Goal: Task Accomplishment & Management: Manage account settings

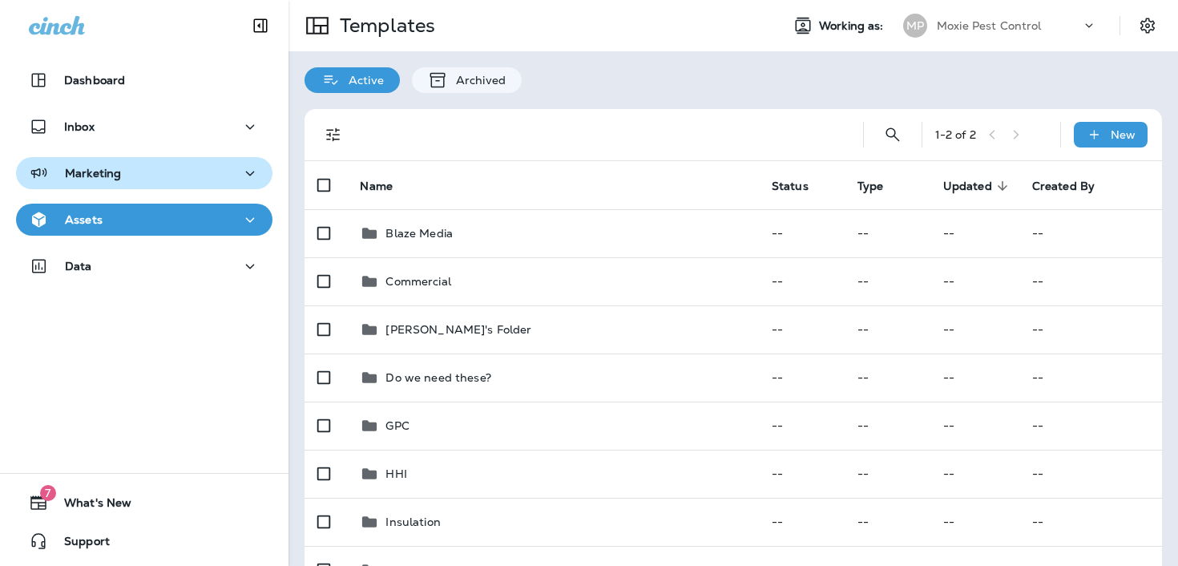
scroll to position [573, 0]
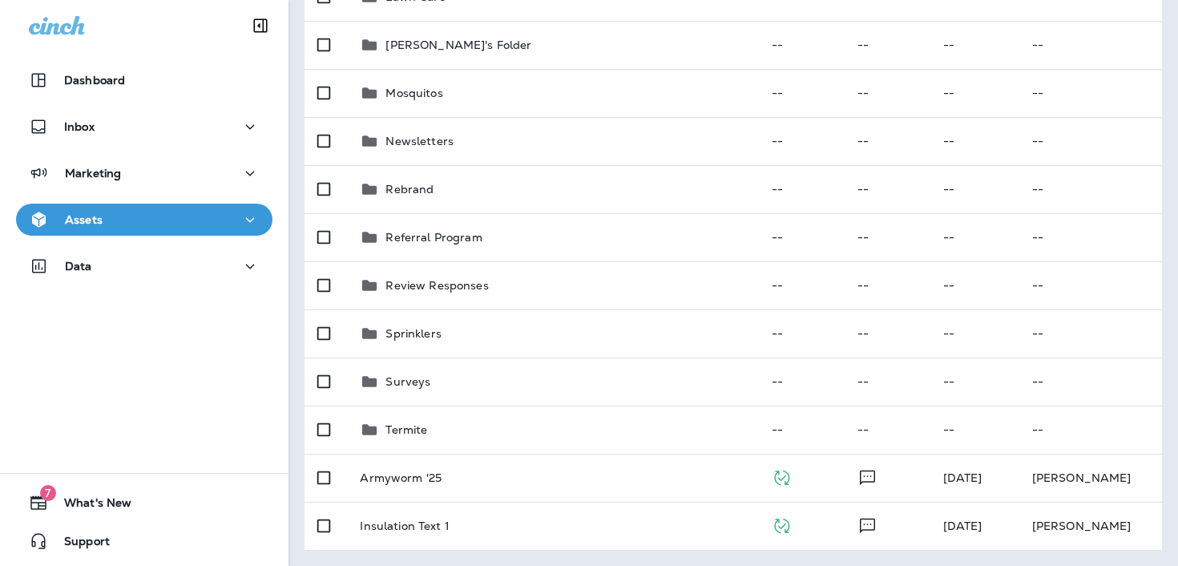
click at [136, 217] on div "Assets" at bounding box center [144, 220] width 231 height 20
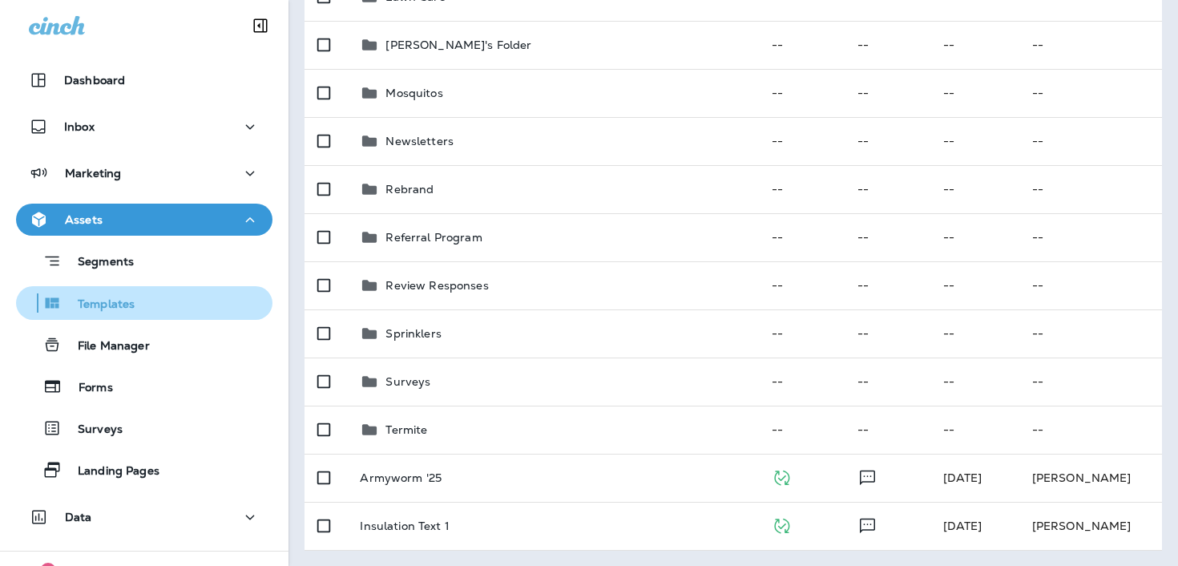
click at [130, 306] on p "Templates" at bounding box center [98, 304] width 73 height 15
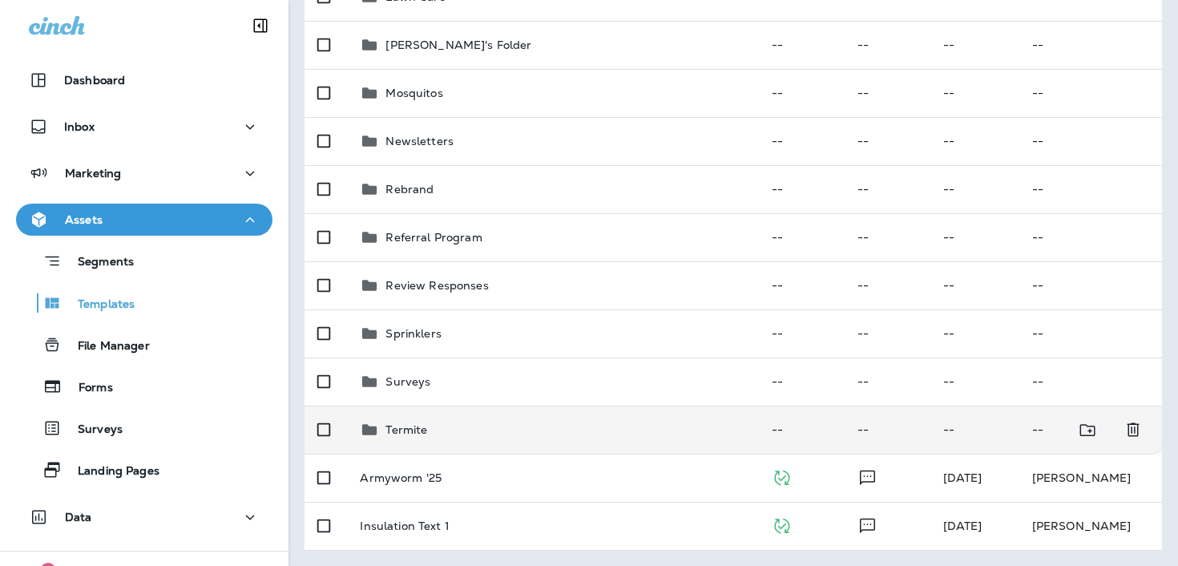
click at [457, 422] on div "Termite" at bounding box center [552, 429] width 385 height 19
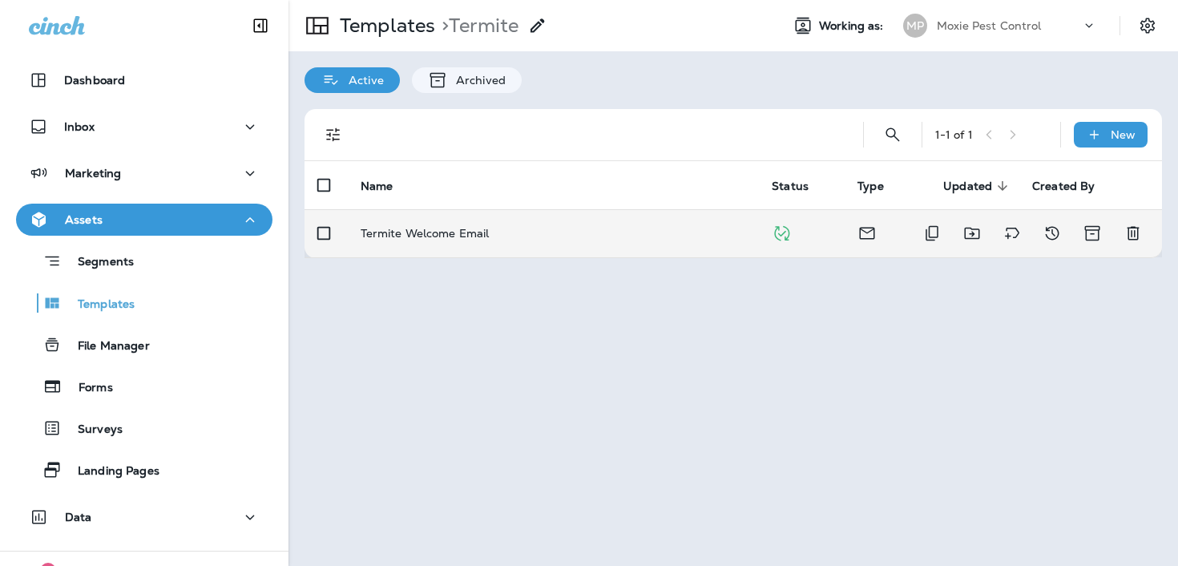
click at [462, 232] on p "Termite Welcome Email" at bounding box center [425, 233] width 129 height 13
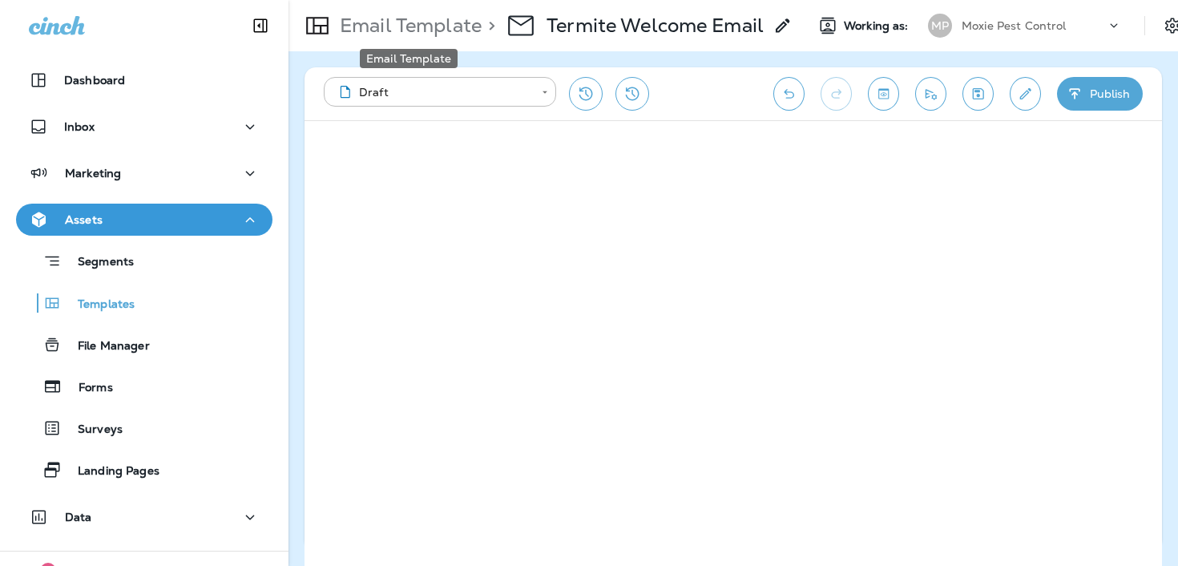
click at [420, 34] on p "Email Template" at bounding box center [407, 26] width 148 height 24
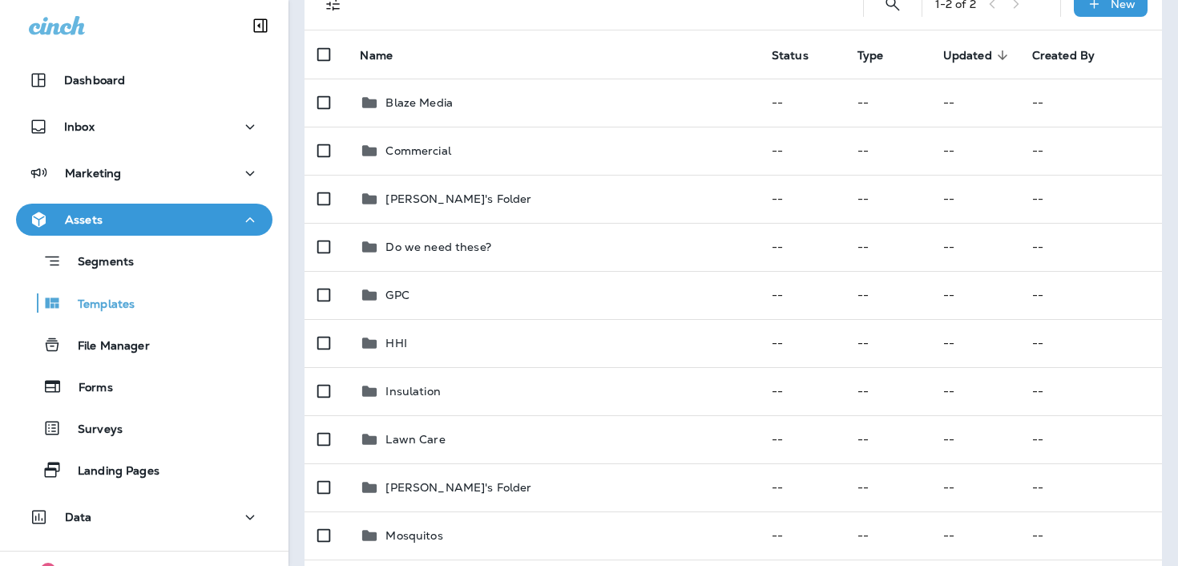
scroll to position [137, 0]
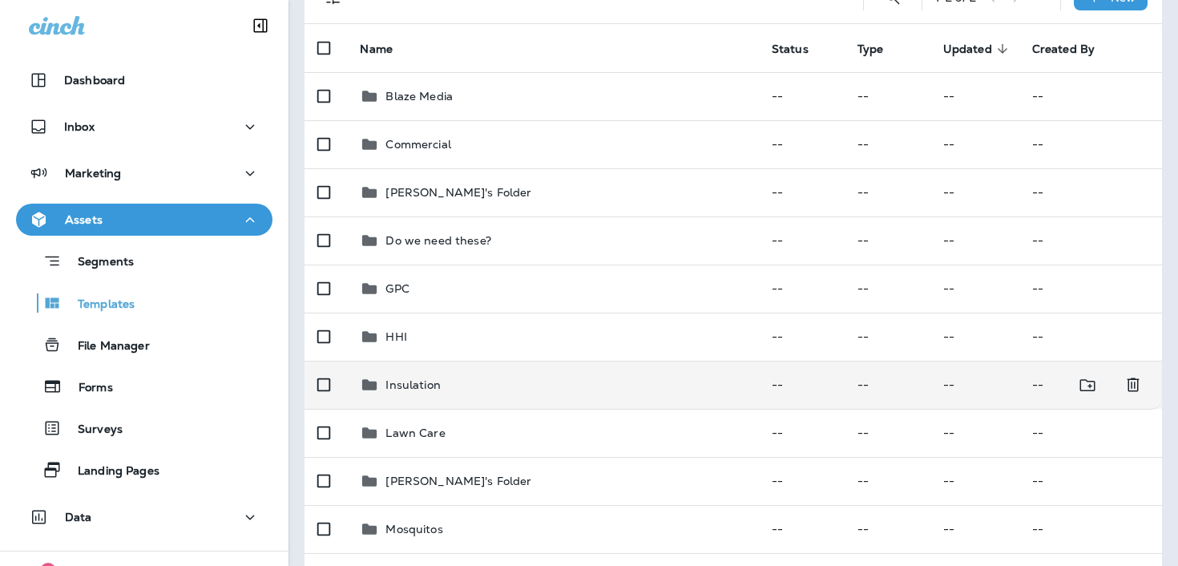
click at [545, 372] on td "Insulation" at bounding box center [552, 385] width 411 height 48
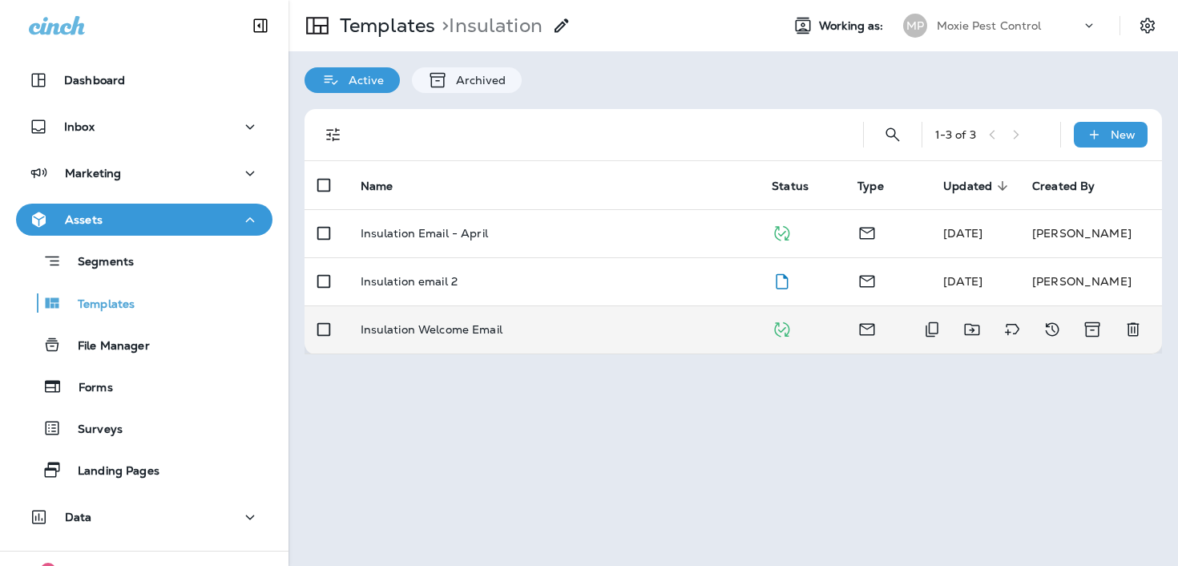
click at [522, 337] on td "Insulation Welcome Email" at bounding box center [554, 329] width 412 height 48
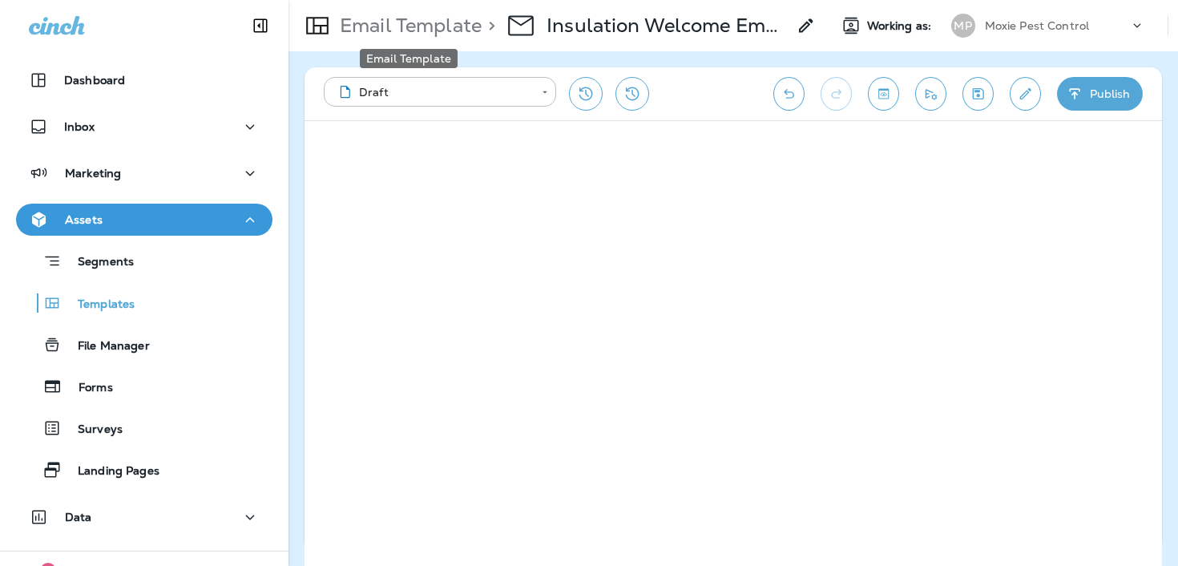
click at [444, 30] on p "Email Template" at bounding box center [407, 26] width 148 height 24
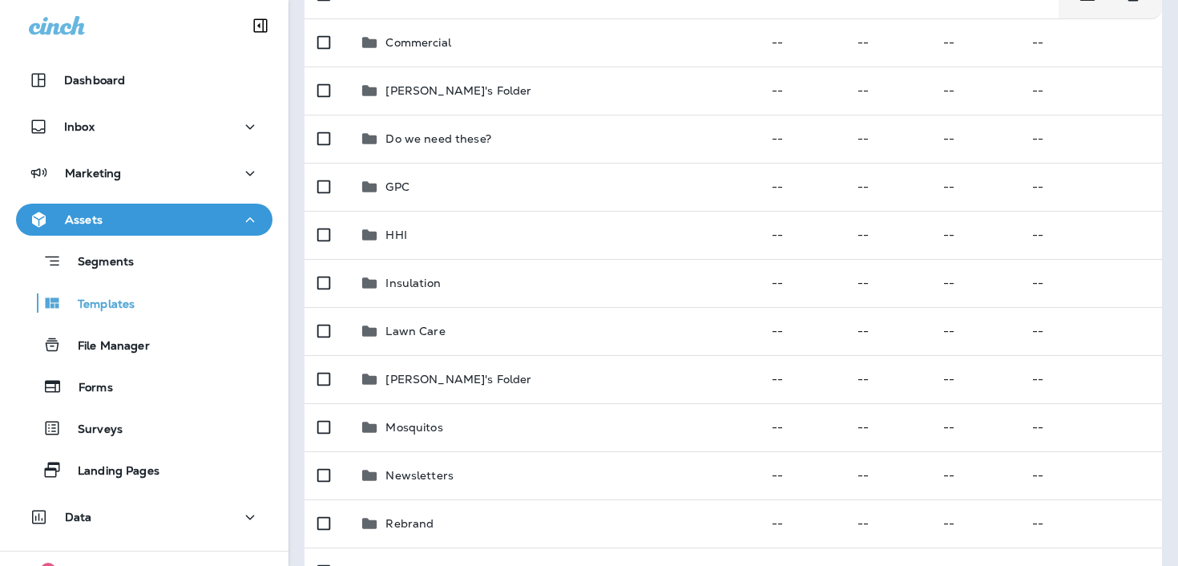
scroll to position [478, 0]
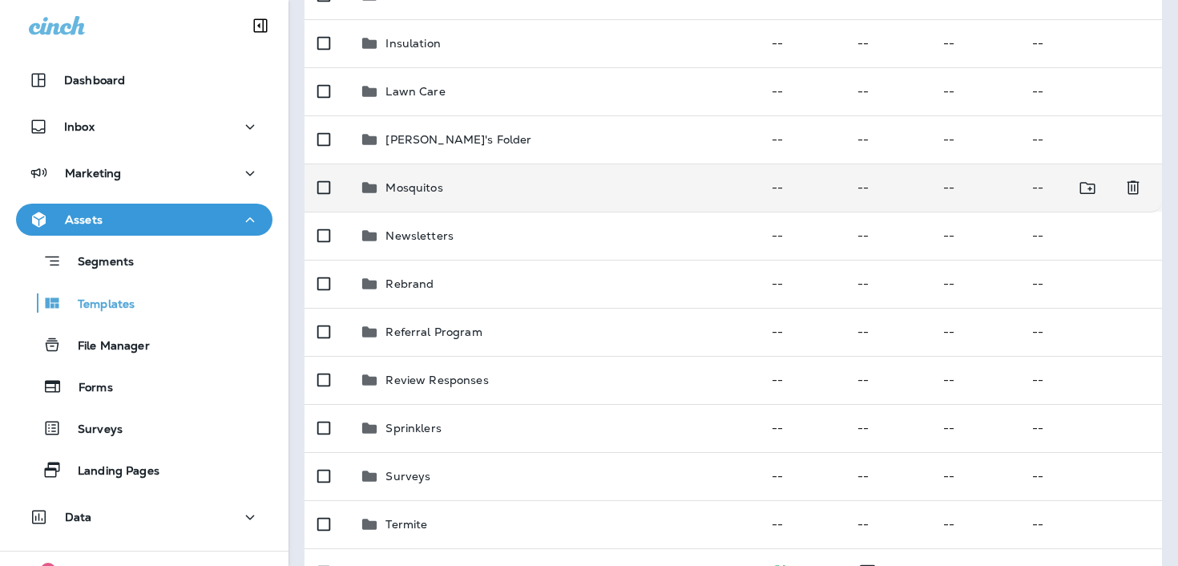
click at [444, 182] on div "Mosquitos" at bounding box center [552, 187] width 385 height 19
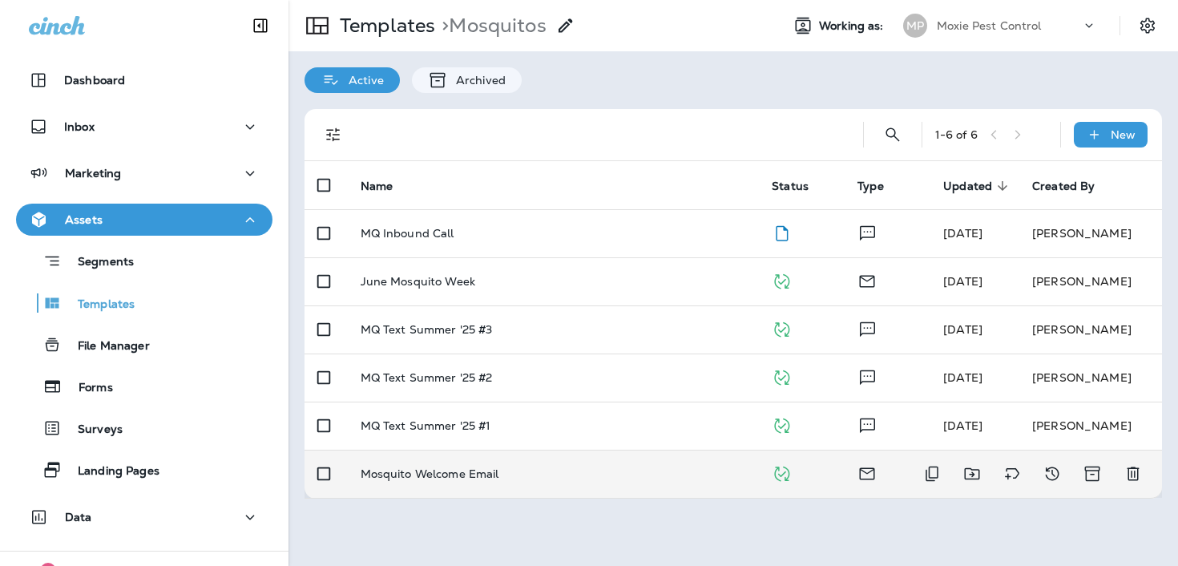
click at [456, 478] on p "Mosquito Welcome Email" at bounding box center [430, 473] width 139 height 13
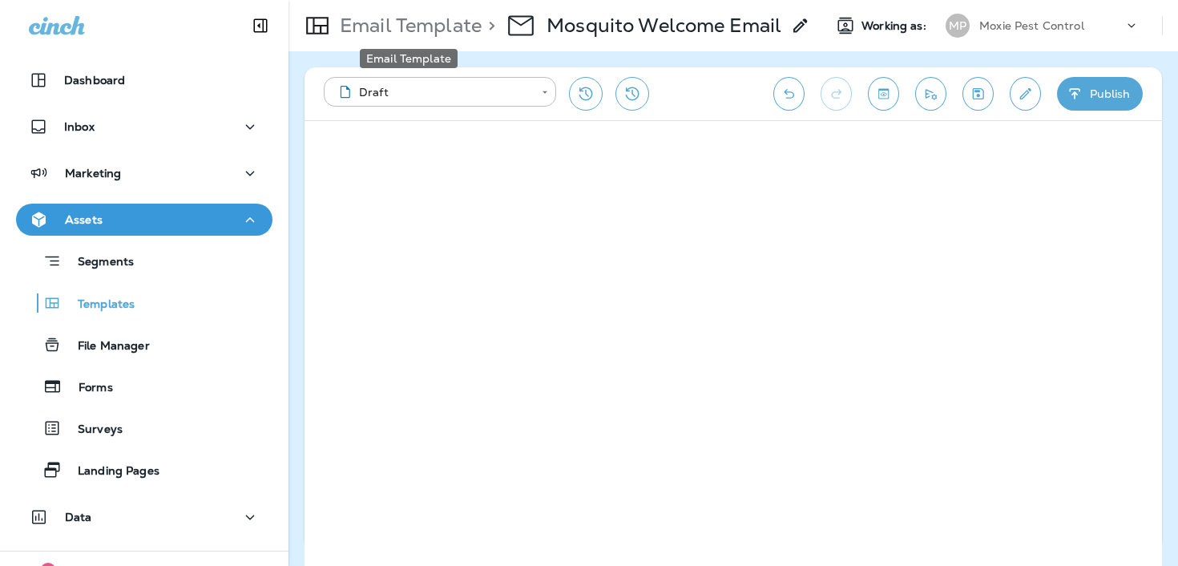
click at [389, 22] on p "Email Template" at bounding box center [407, 26] width 148 height 24
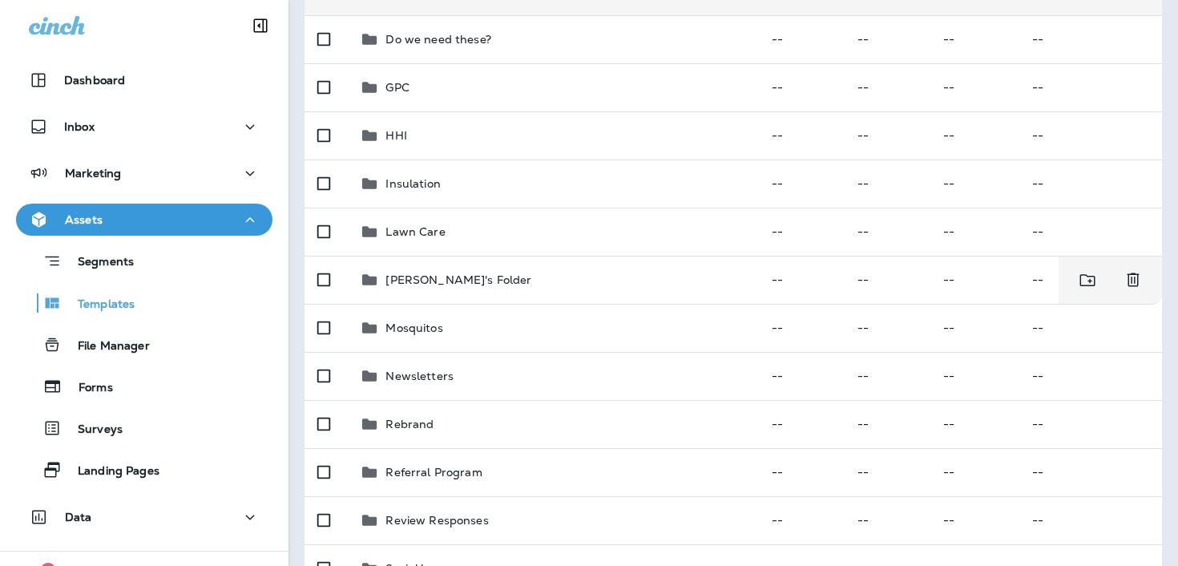
scroll to position [350, 0]
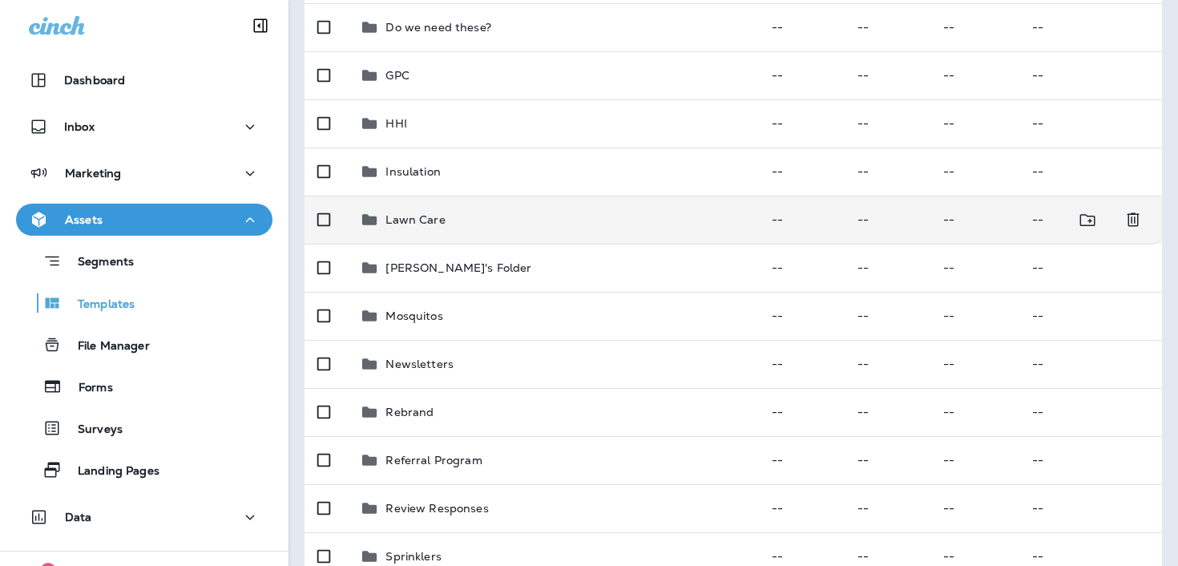
click at [503, 223] on div "Lawn Care" at bounding box center [552, 219] width 385 height 19
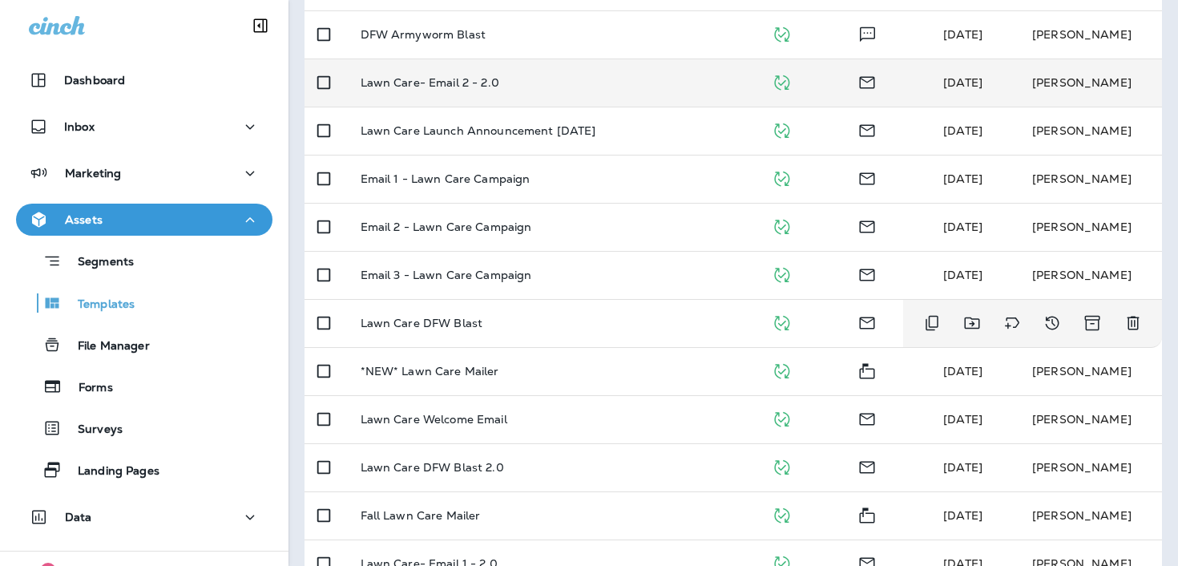
scroll to position [284, 0]
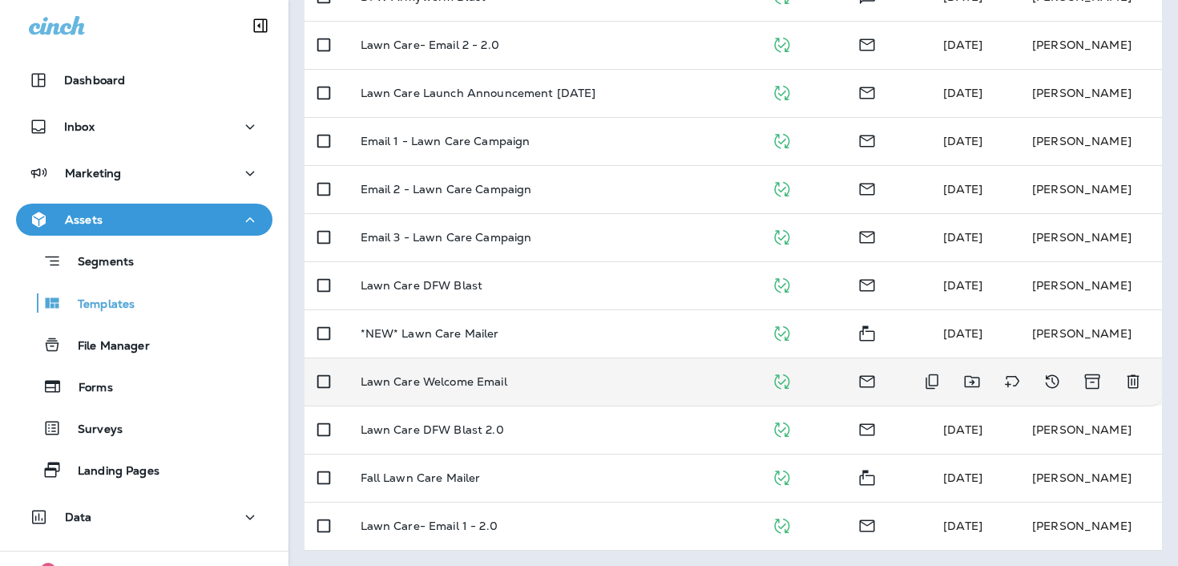
click at [430, 383] on p "Lawn Care Welcome Email" at bounding box center [434, 381] width 147 height 13
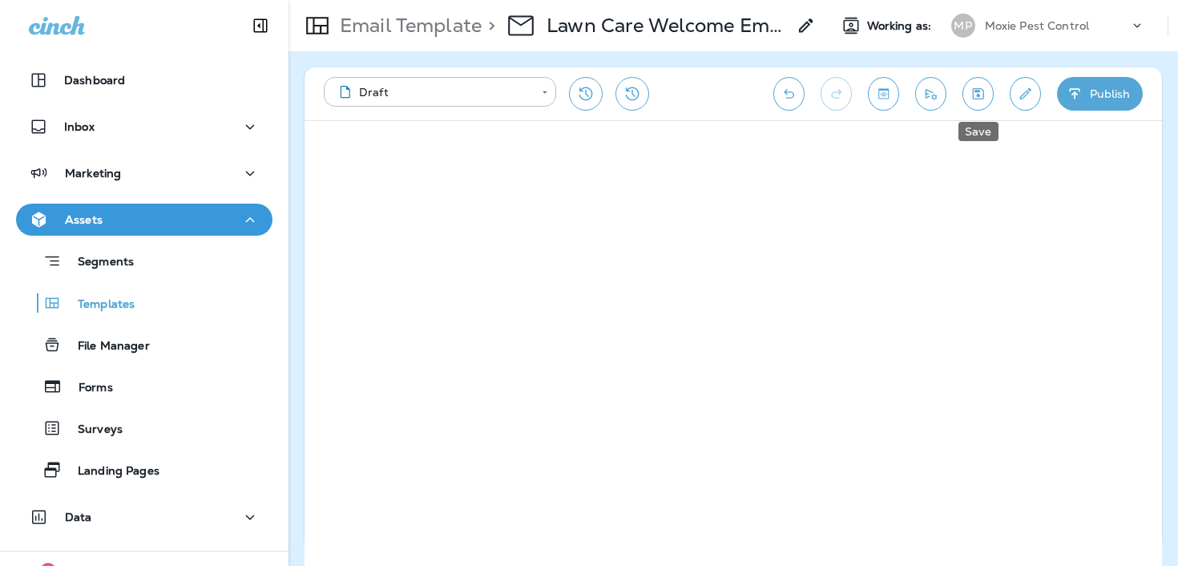
click at [974, 93] on icon "Save" at bounding box center [978, 94] width 17 height 16
click at [419, 26] on p "Email Template" at bounding box center [407, 26] width 148 height 24
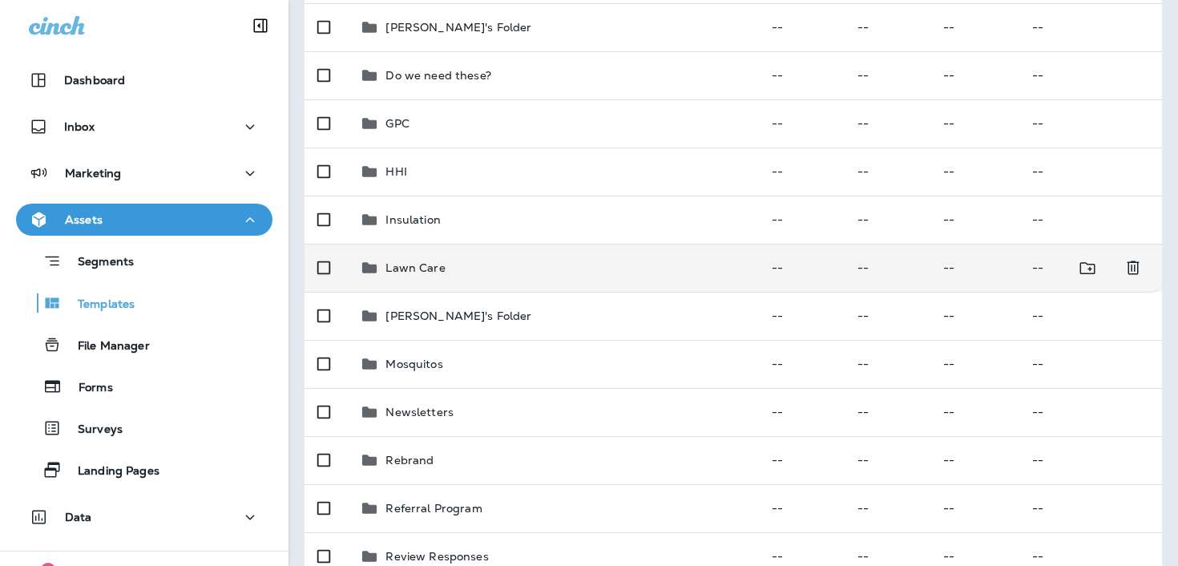
scroll to position [301, 0]
click at [513, 234] on td "Insulation" at bounding box center [552, 221] width 411 height 48
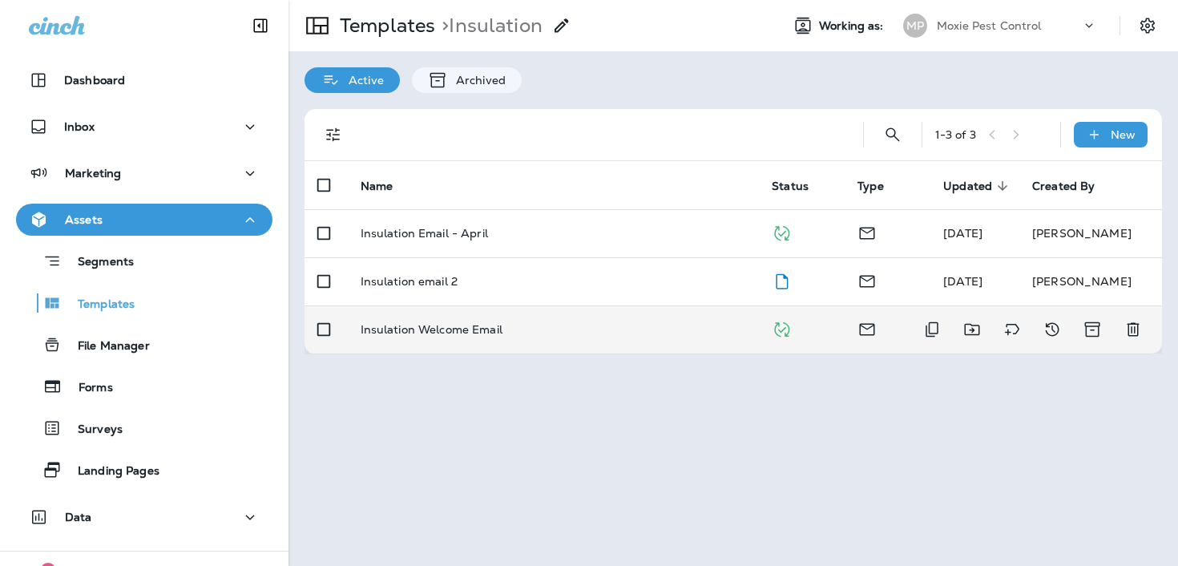
click at [506, 326] on div "Insulation Welcome Email" at bounding box center [554, 329] width 386 height 13
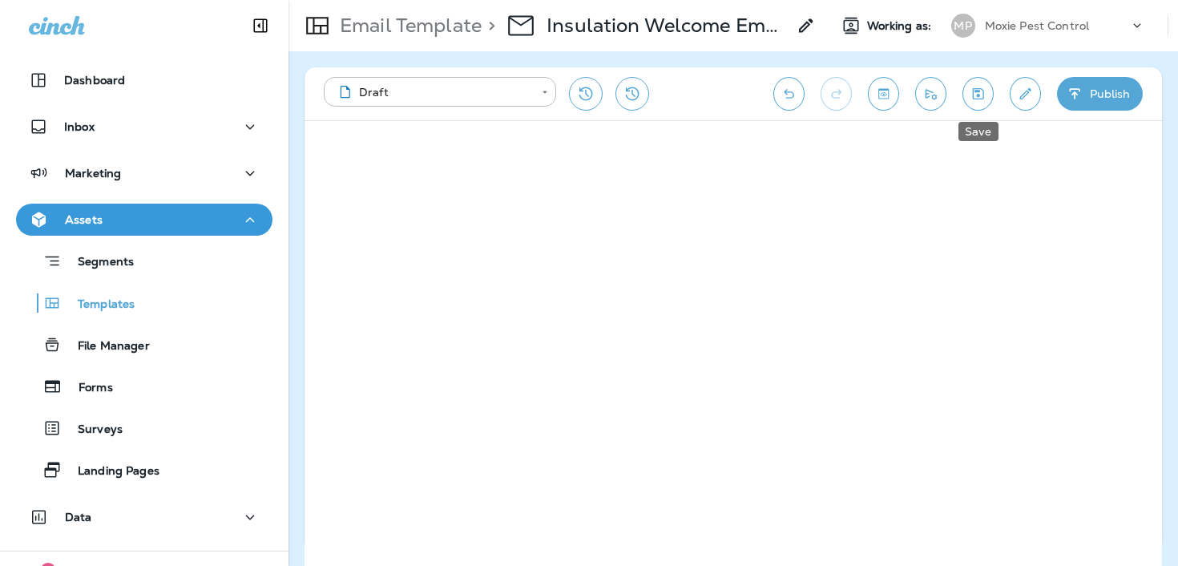
click at [970, 93] on icon "Save" at bounding box center [978, 94] width 17 height 16
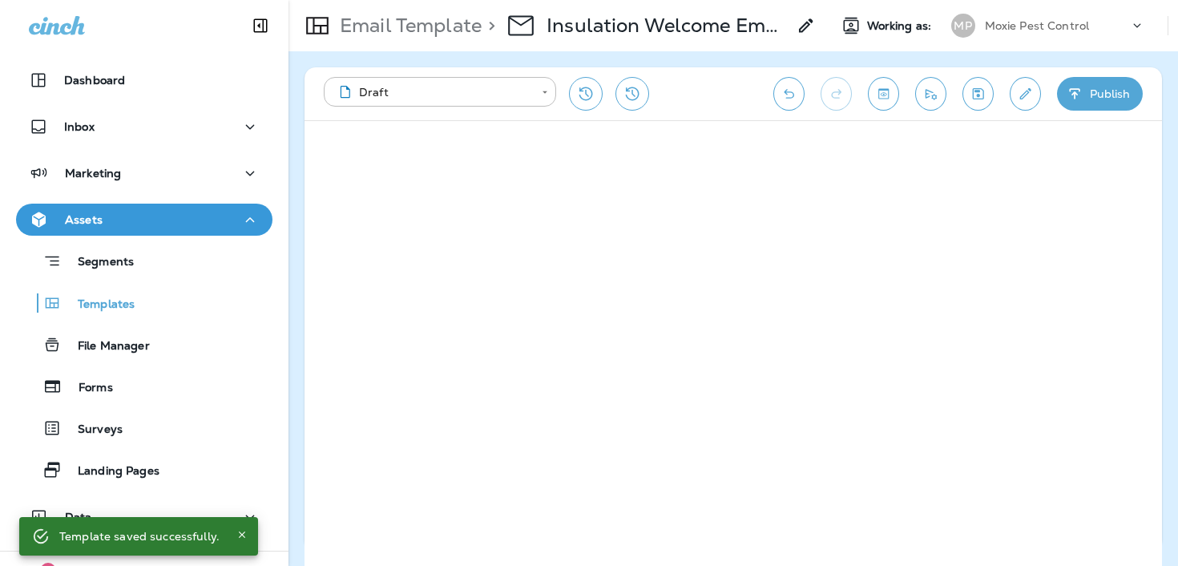
click at [439, 37] on p "Email Template" at bounding box center [407, 26] width 148 height 24
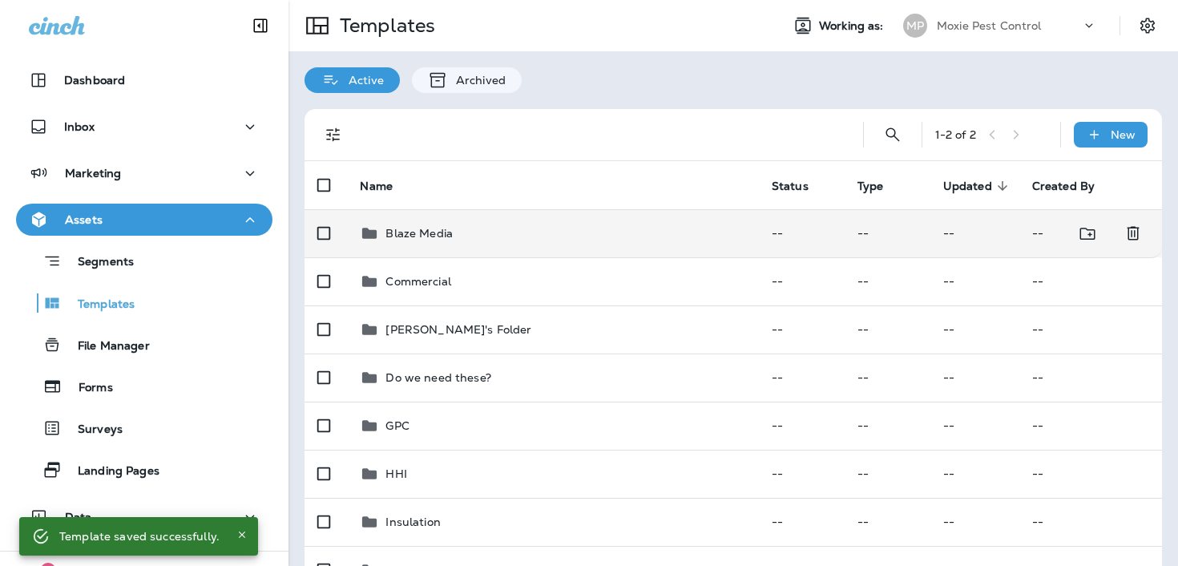
scroll to position [573, 0]
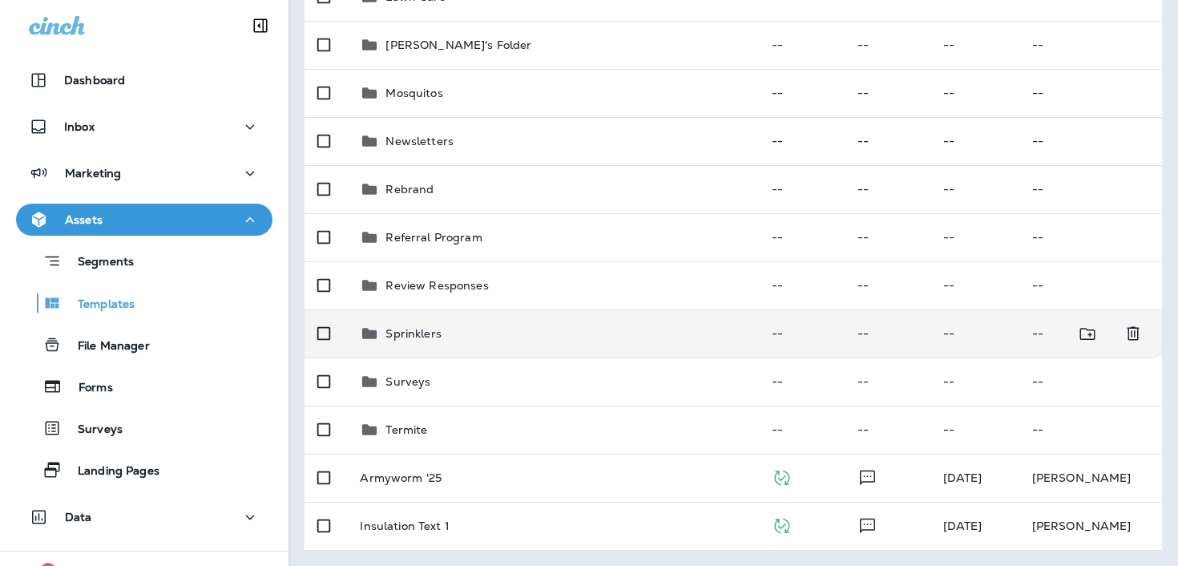
click at [479, 333] on div "Sprinklers" at bounding box center [552, 333] width 385 height 19
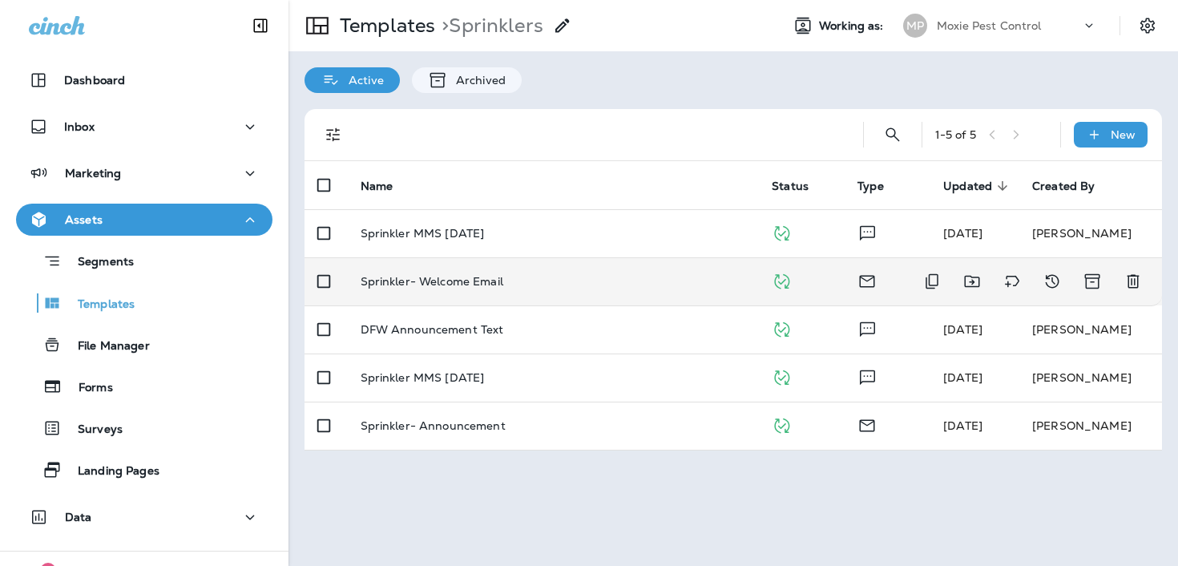
click at [501, 280] on p "Sprinkler- Welcome Email" at bounding box center [432, 281] width 143 height 13
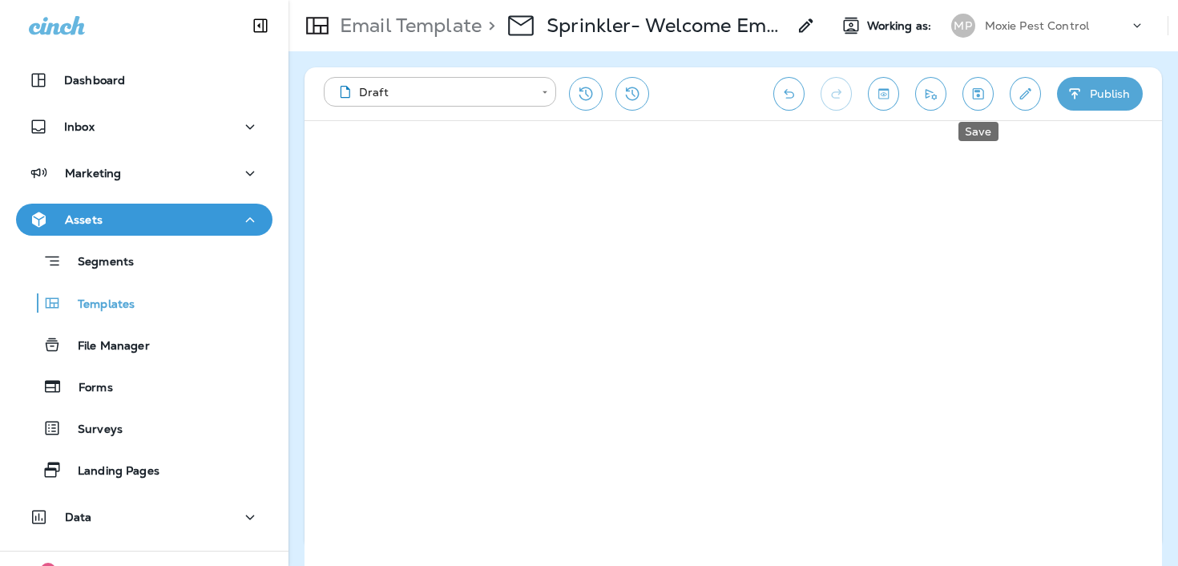
click at [970, 97] on icon "Save" at bounding box center [978, 94] width 17 height 16
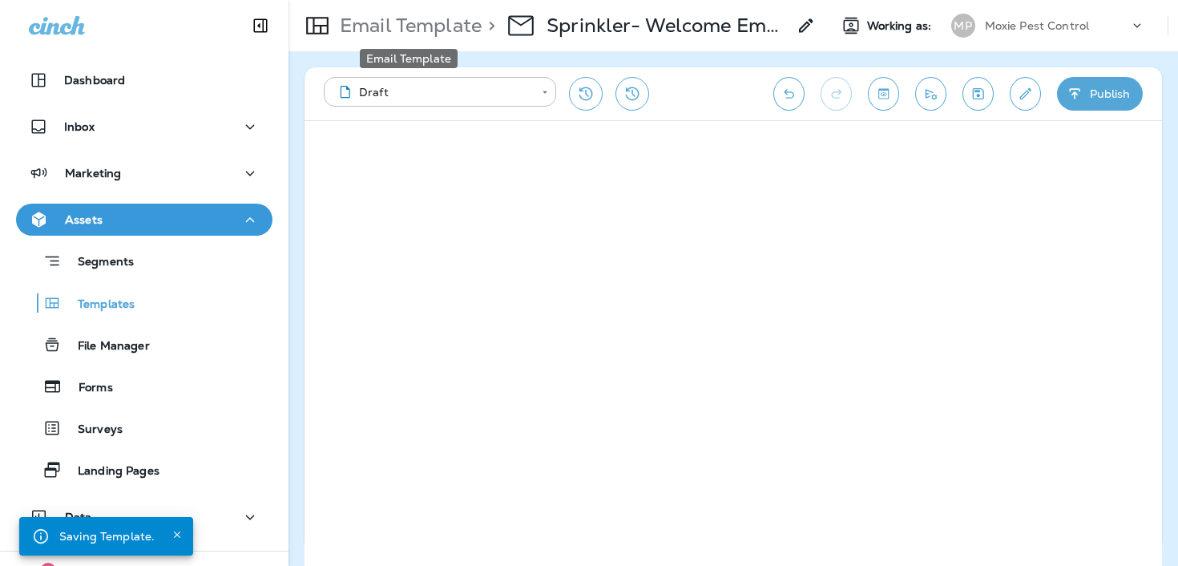
click at [371, 34] on p "Email Template" at bounding box center [407, 26] width 148 height 24
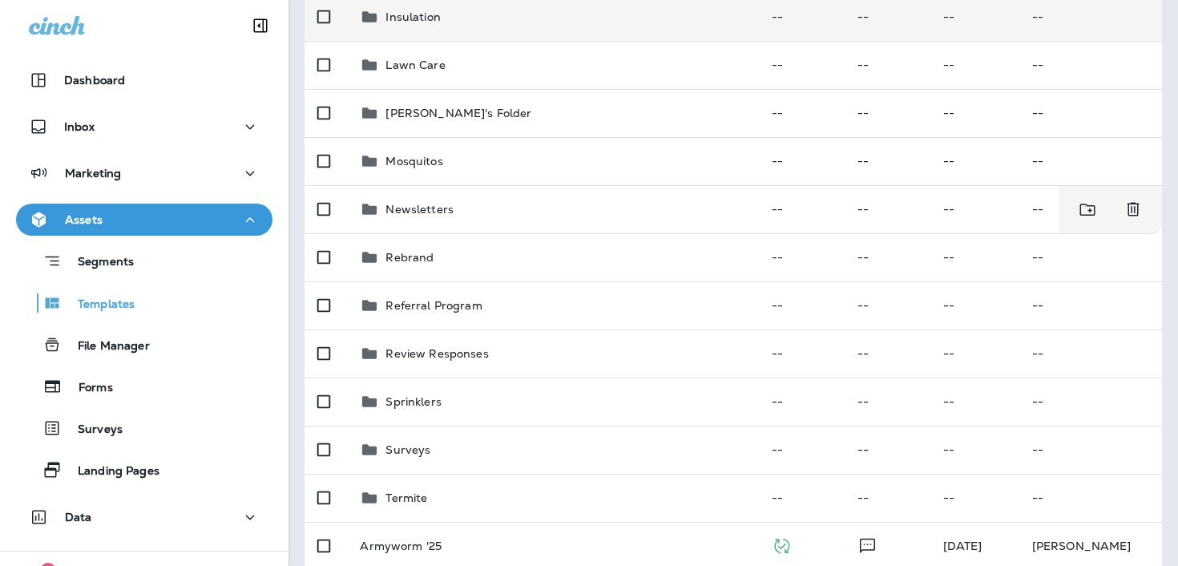
scroll to position [560, 0]
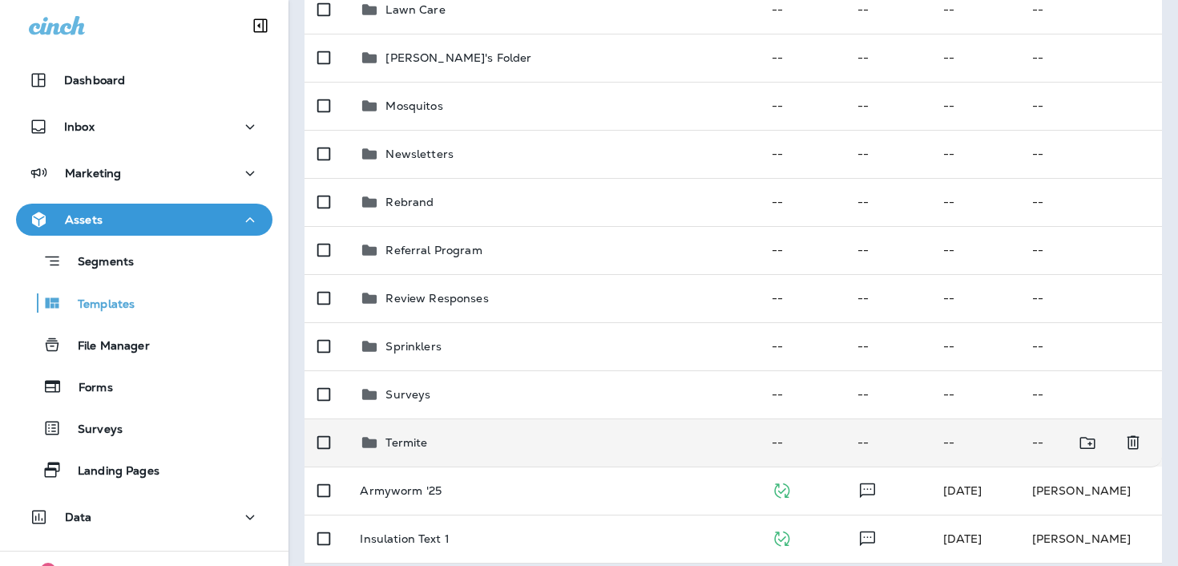
click at [444, 435] on div "Termite" at bounding box center [552, 442] width 385 height 19
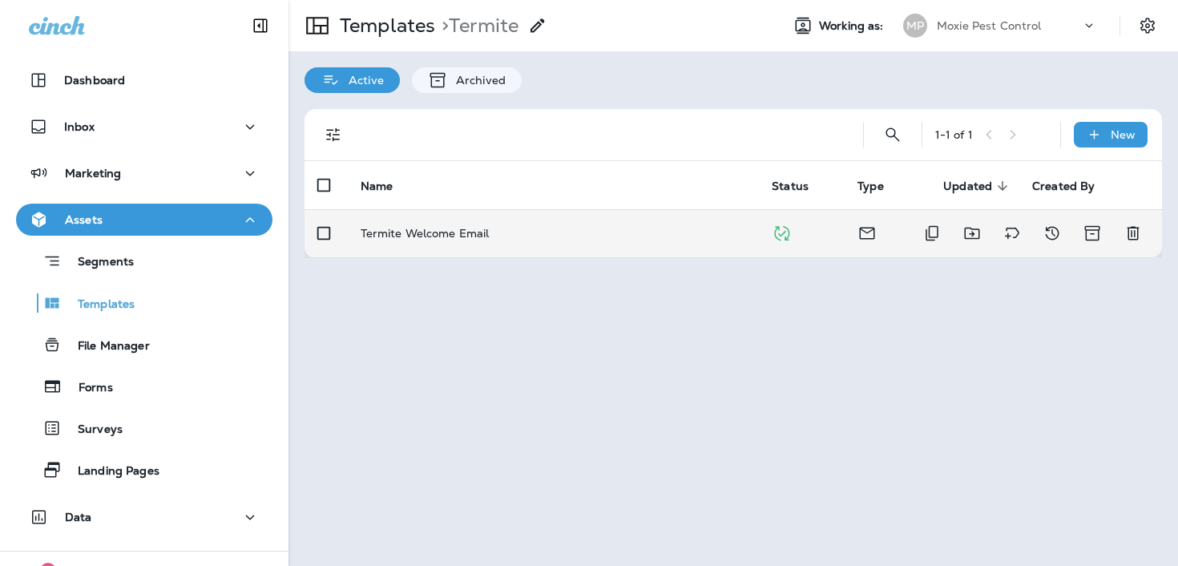
click at [526, 238] on div "Termite Welcome Email" at bounding box center [554, 233] width 386 height 13
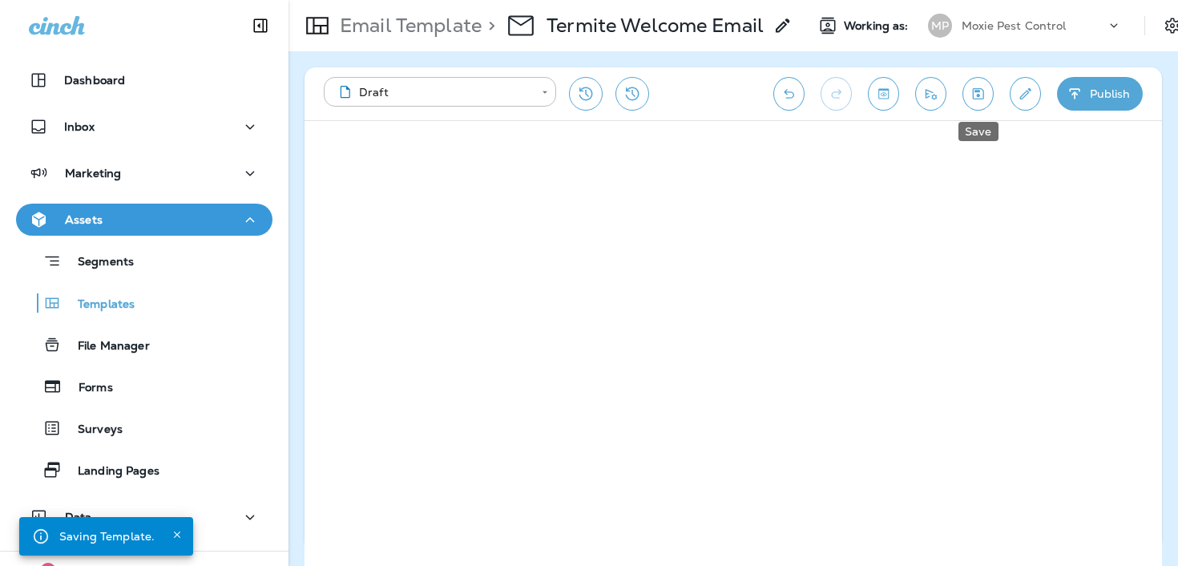
click at [972, 90] on icon "Save" at bounding box center [978, 94] width 17 height 16
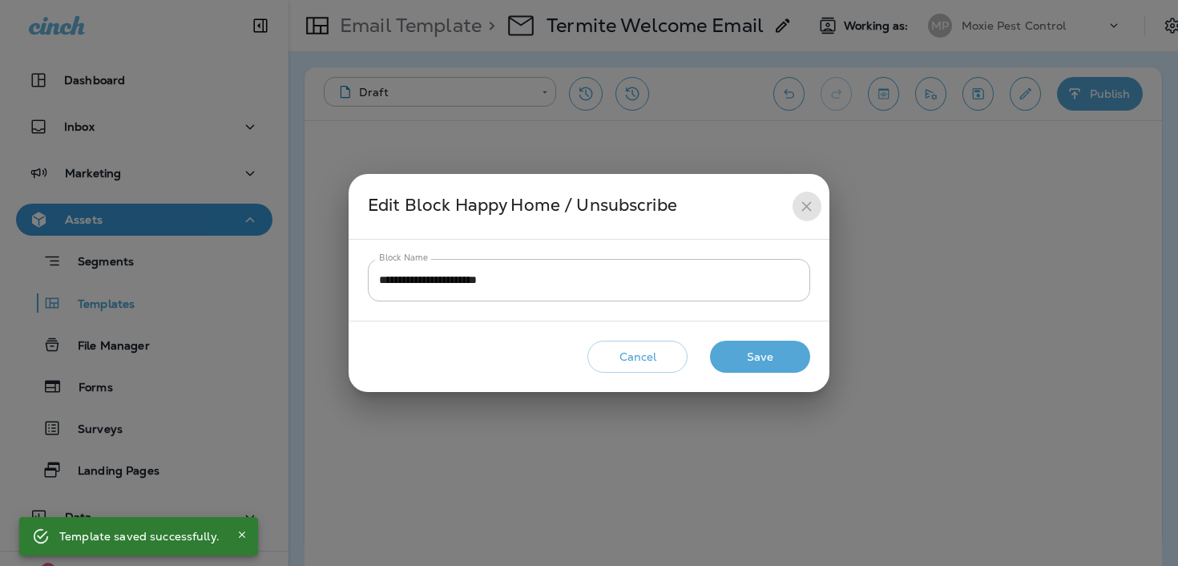
click at [801, 210] on icon "close" at bounding box center [806, 206] width 17 height 17
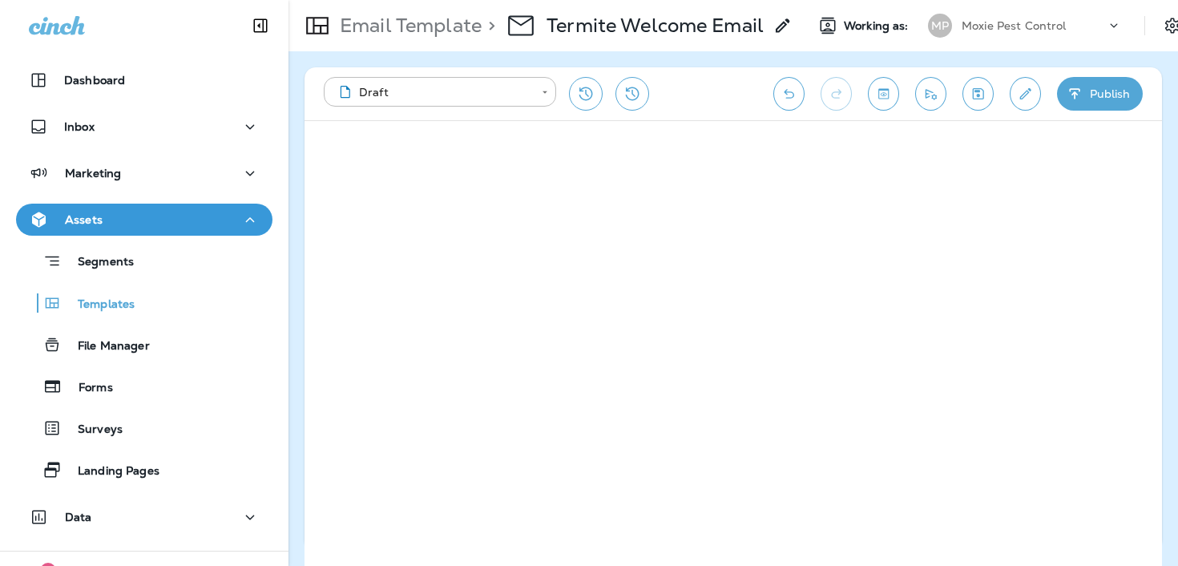
click at [976, 96] on icon "Save" at bounding box center [978, 94] width 17 height 16
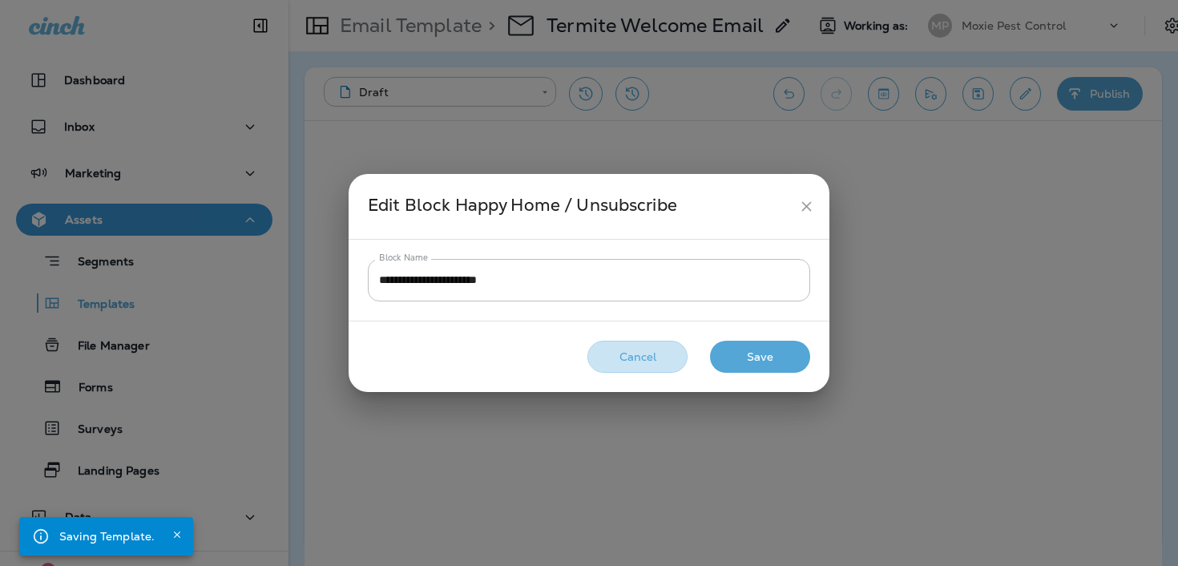
click at [626, 353] on button "Cancel" at bounding box center [637, 357] width 100 height 33
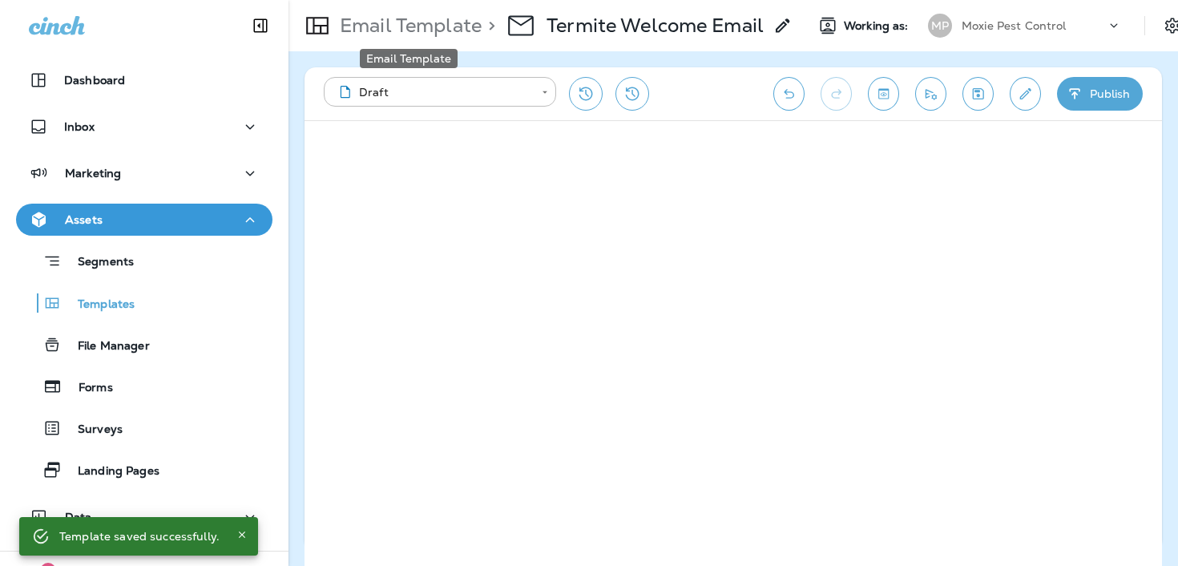
click at [384, 22] on p "Email Template" at bounding box center [407, 26] width 148 height 24
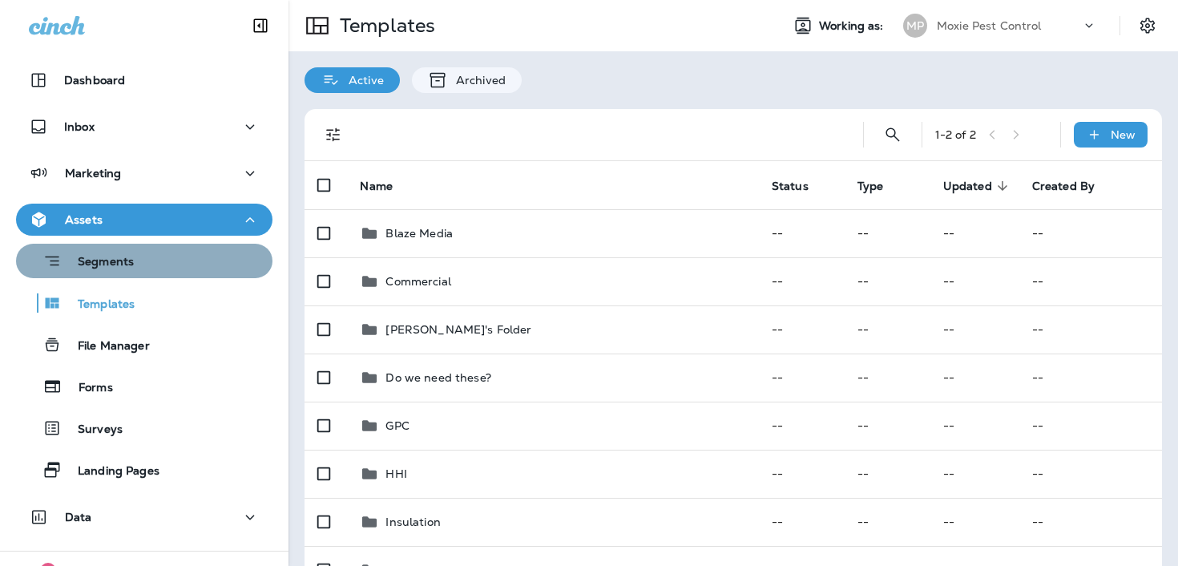
click at [183, 265] on div "Segments" at bounding box center [144, 260] width 244 height 25
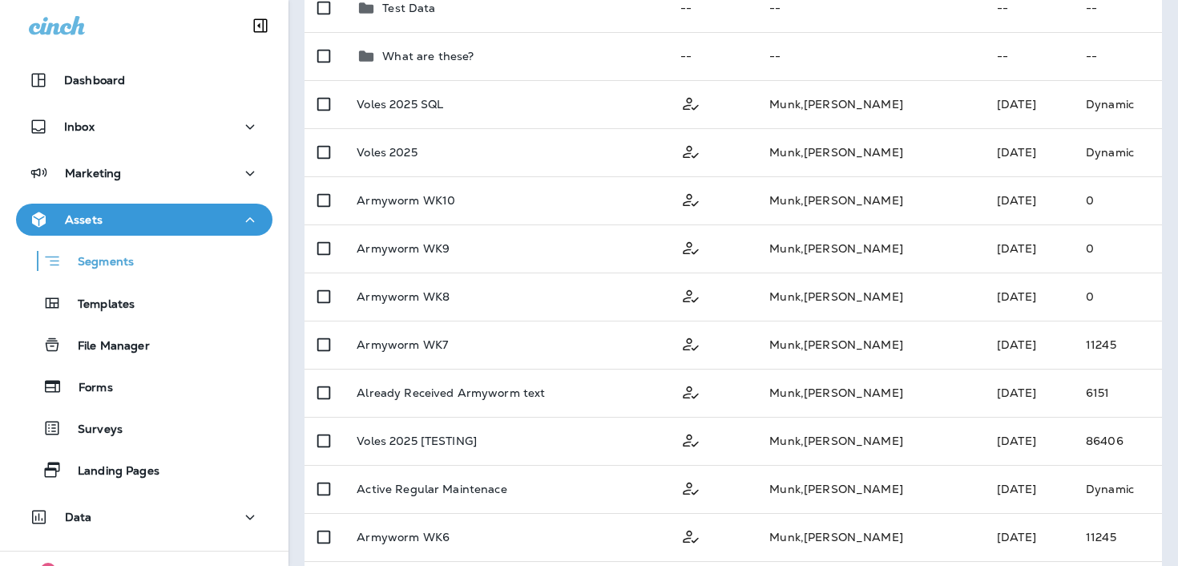
scroll to position [520, 0]
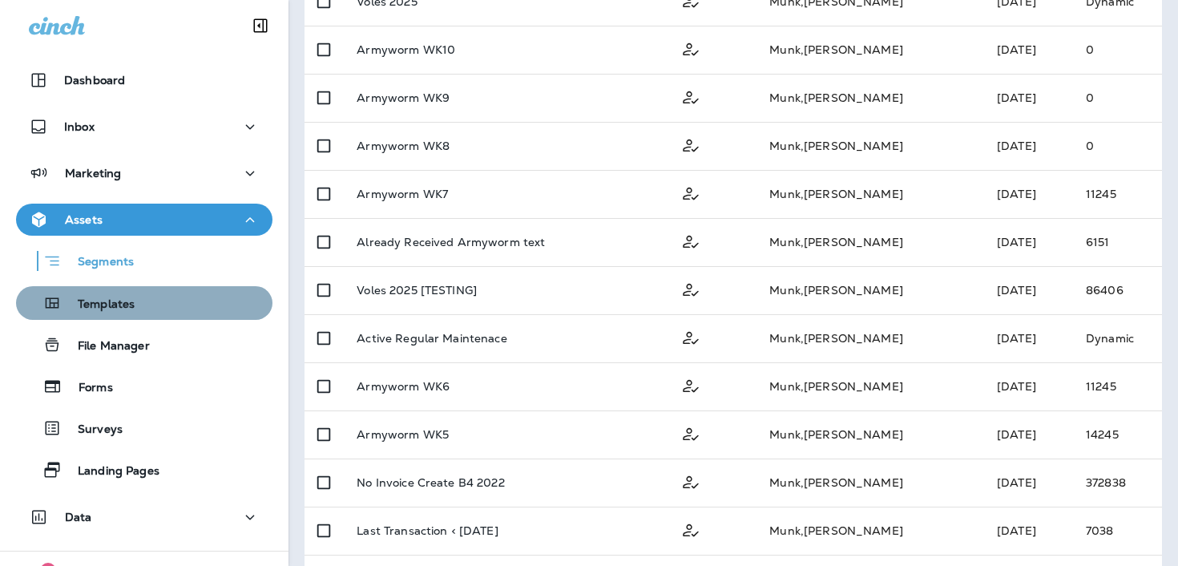
click at [174, 295] on div "Templates" at bounding box center [144, 303] width 244 height 24
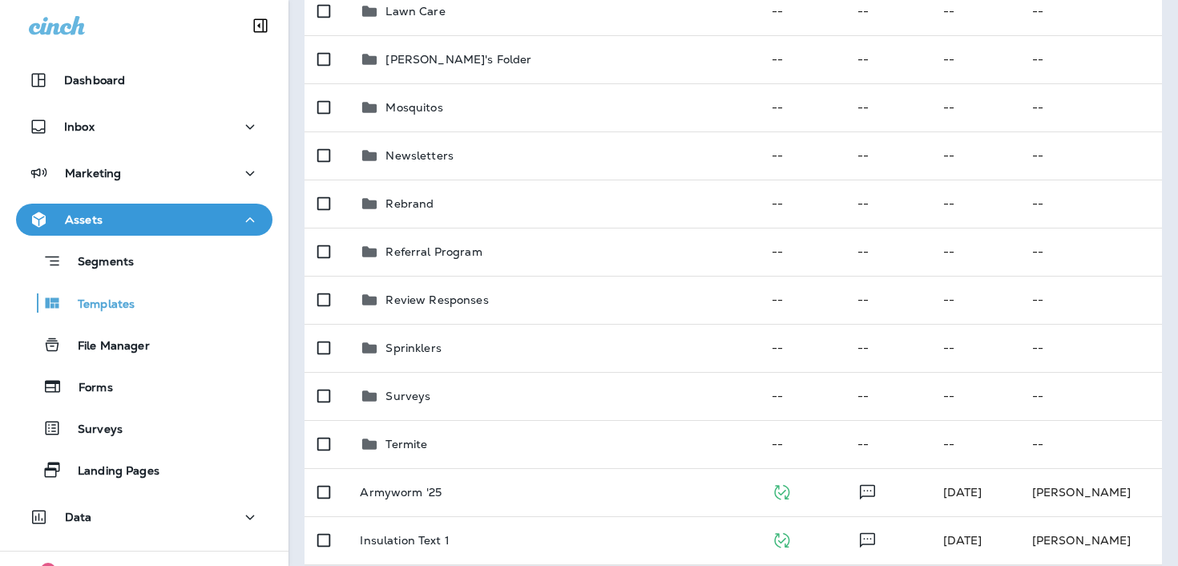
scroll to position [567, 0]
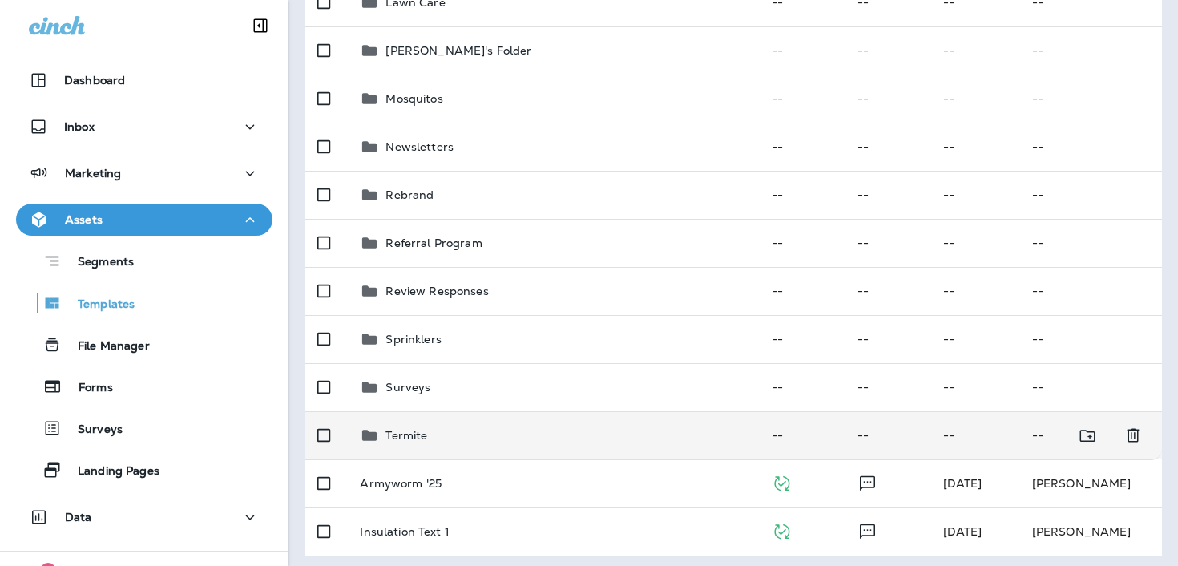
click at [470, 442] on div "Termite" at bounding box center [552, 435] width 385 height 19
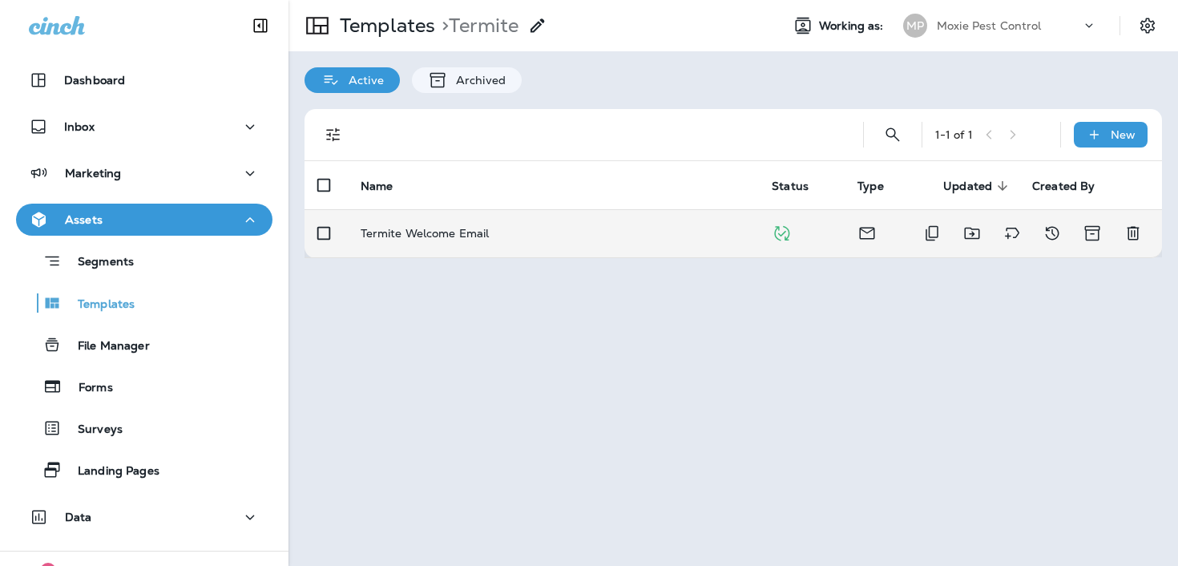
click at [550, 248] on td "Termite Welcome Email" at bounding box center [554, 233] width 412 height 48
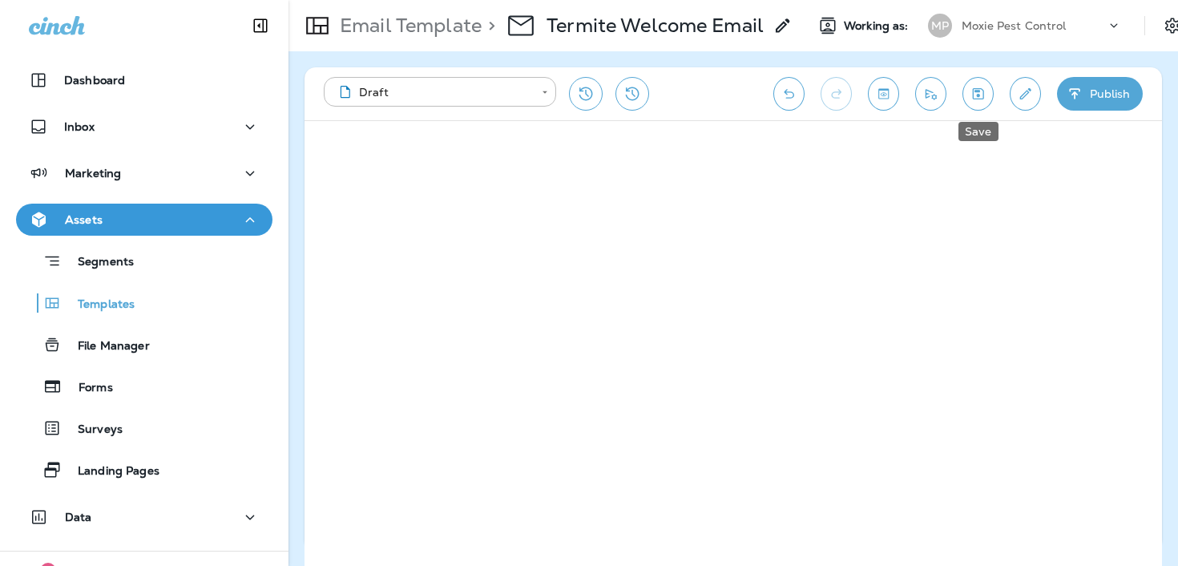
click at [972, 99] on icon "Save" at bounding box center [978, 94] width 17 height 16
click at [464, 26] on p "Email Template" at bounding box center [407, 26] width 148 height 24
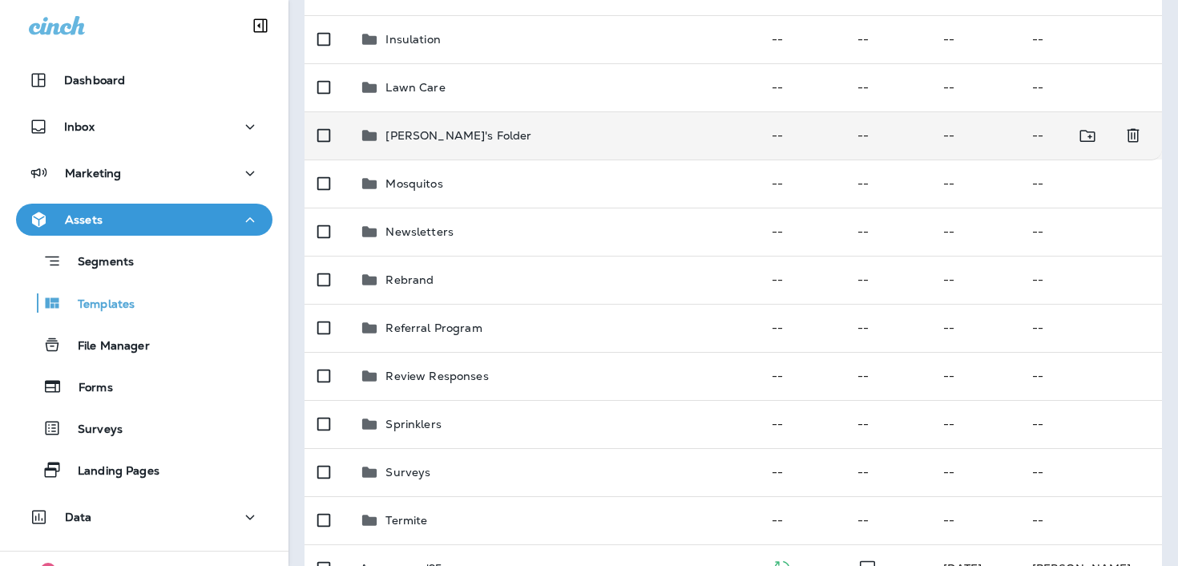
scroll to position [573, 0]
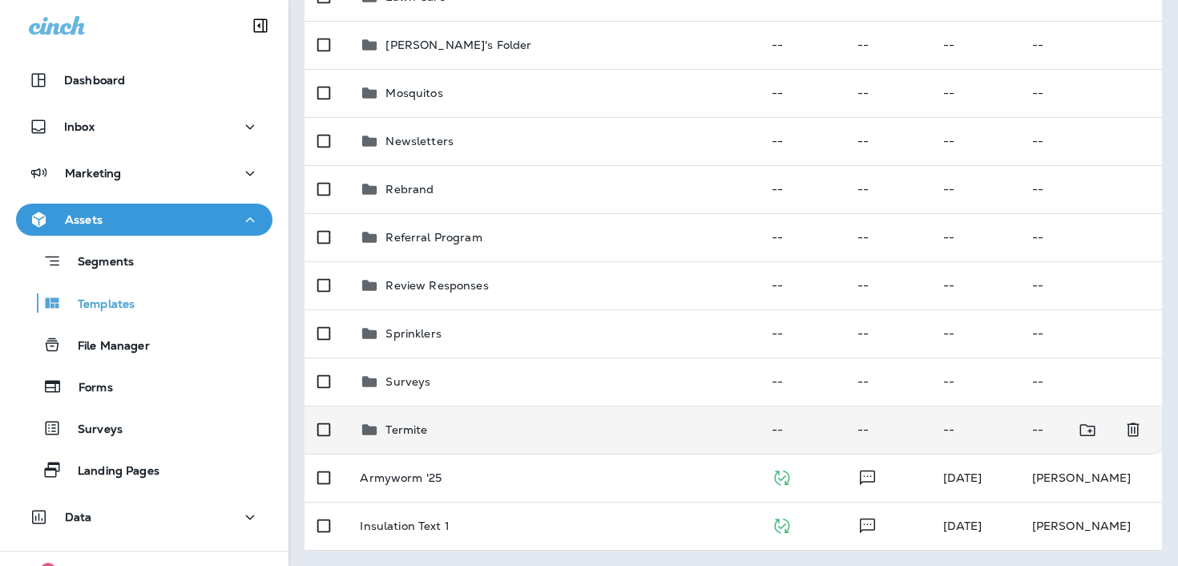
click at [457, 427] on div "Termite" at bounding box center [552, 429] width 385 height 19
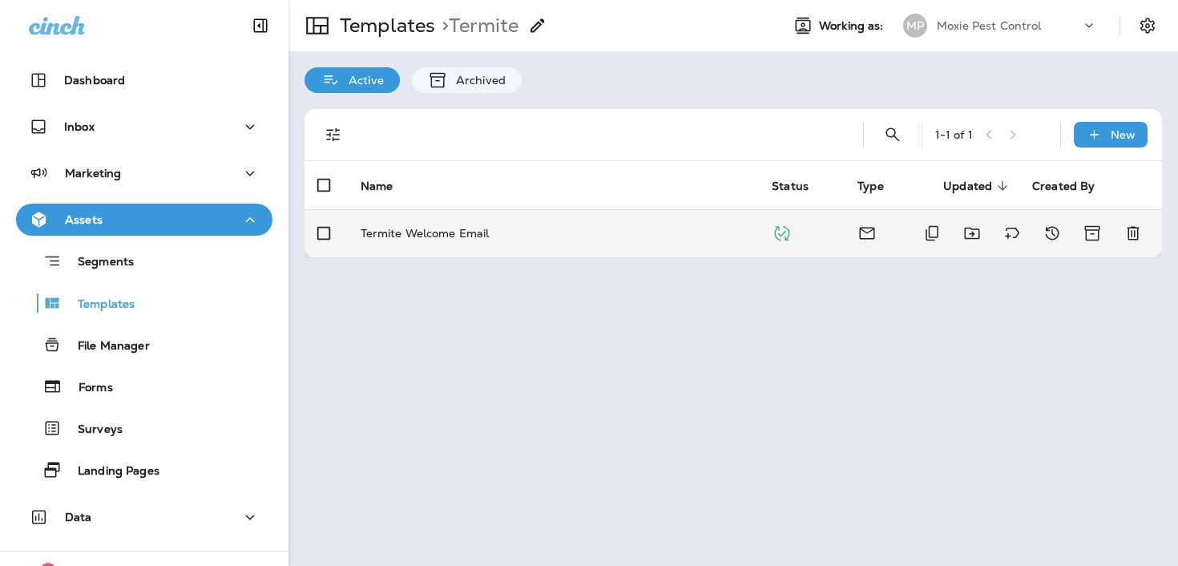
click at [433, 220] on td "Termite Welcome Email" at bounding box center [554, 233] width 412 height 48
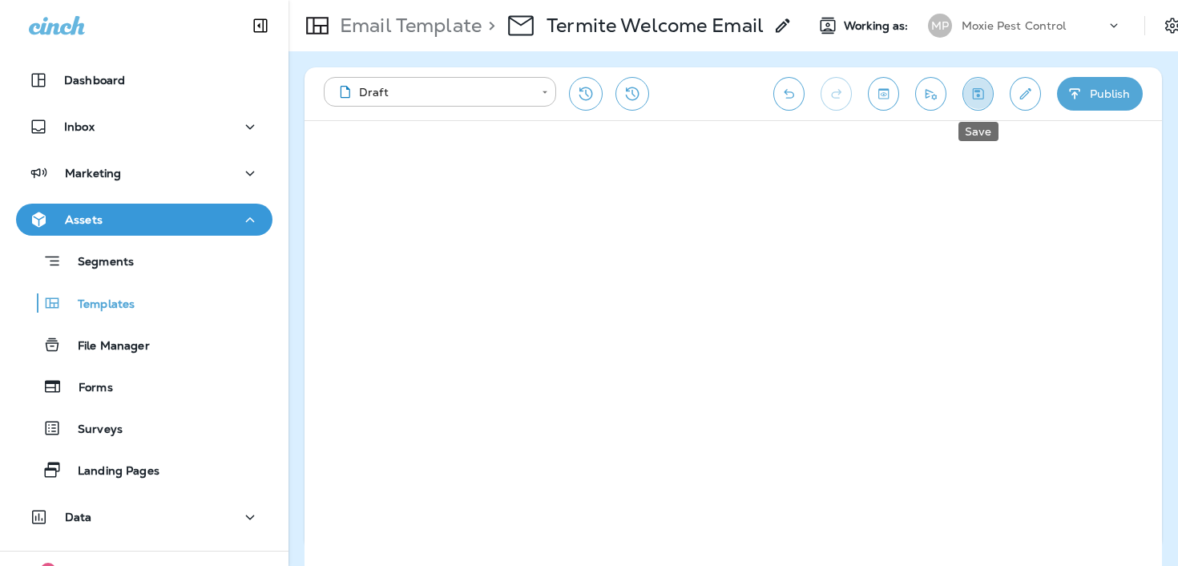
click at [980, 106] on button "Save" at bounding box center [977, 94] width 31 height 34
click at [447, 9] on div "Email Template > Termite Welcome Email" at bounding box center [540, 25] width 504 height 45
click at [445, 23] on p "Email Template" at bounding box center [407, 26] width 148 height 24
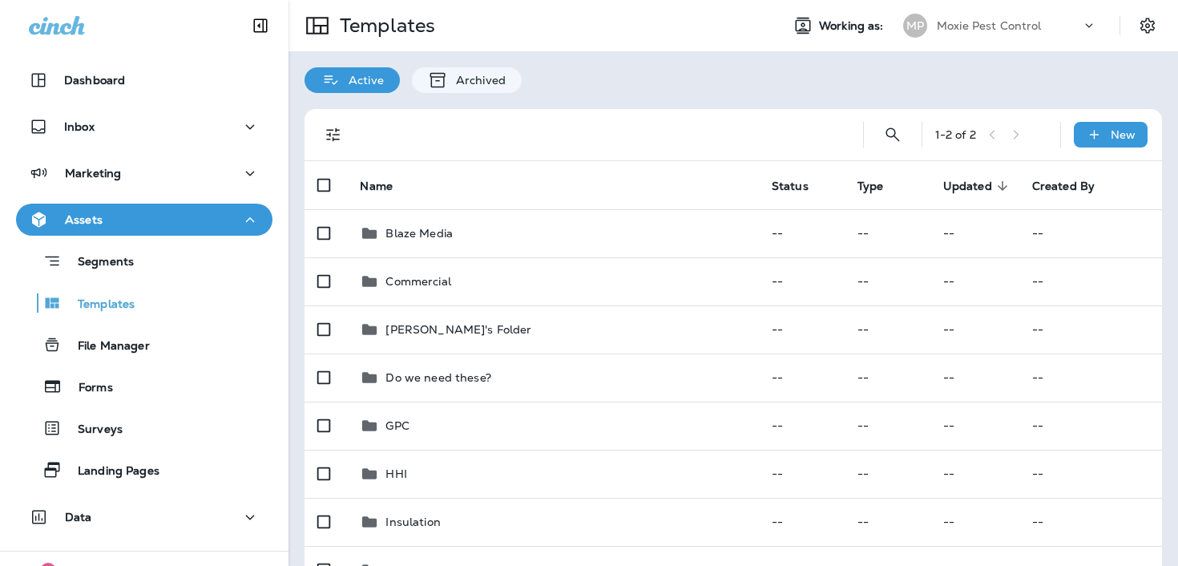
click at [986, 34] on div "Moxie Pest Control" at bounding box center [1009, 26] width 144 height 24
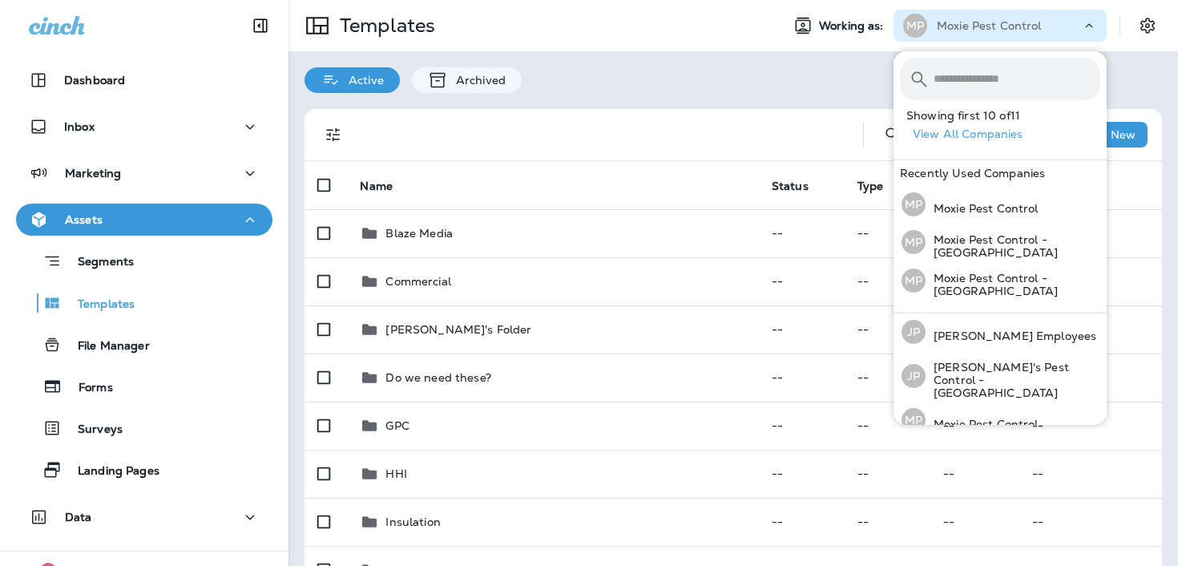
click at [952, 131] on button "View All Companies" at bounding box center [1006, 134] width 200 height 25
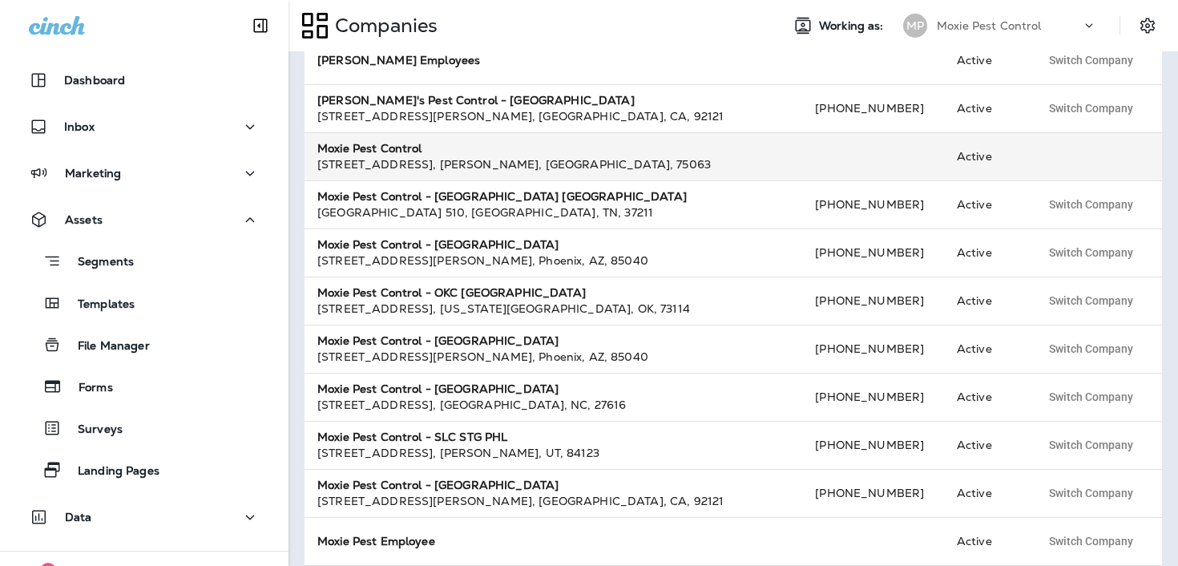
scroll to position [147, 0]
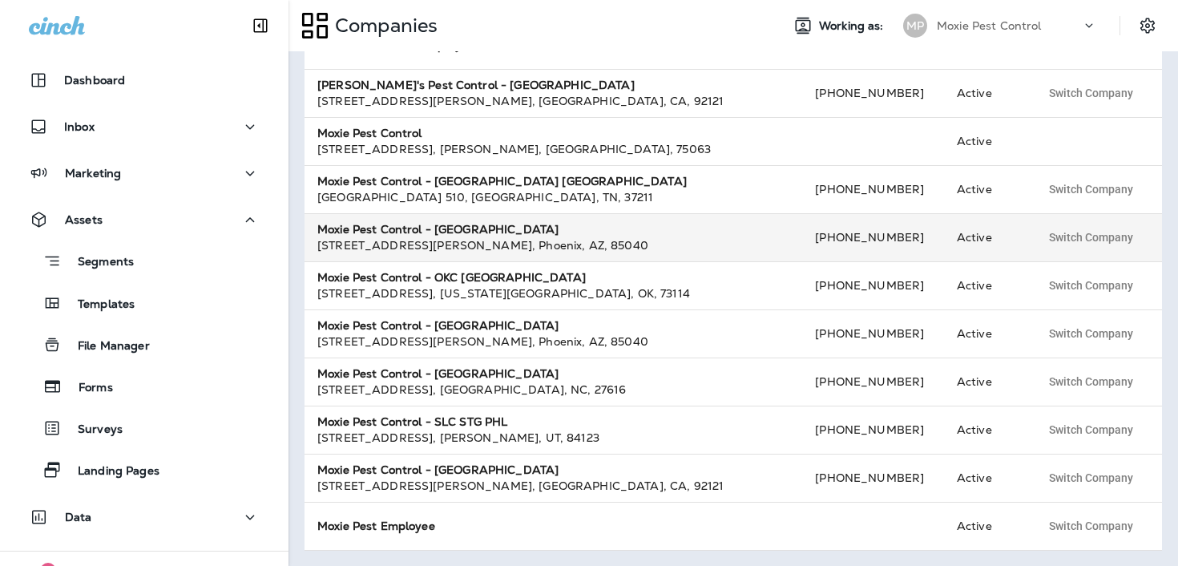
click at [503, 249] on div "[STREET_ADDRESS][PERSON_NAME]" at bounding box center [553, 245] width 472 height 16
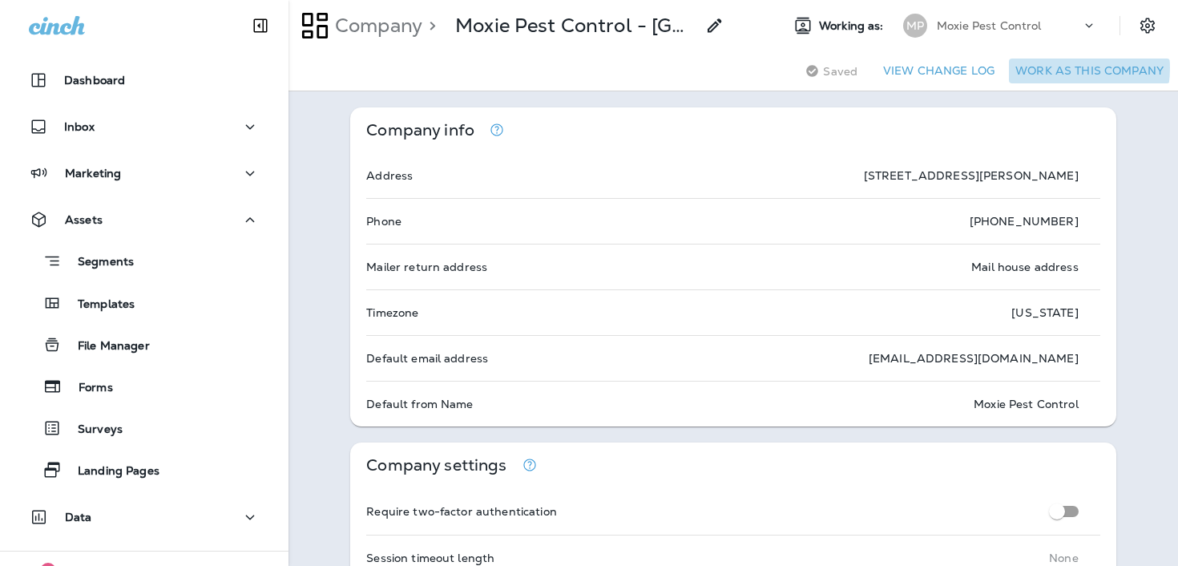
click at [1061, 67] on button "Work as this company" at bounding box center [1089, 70] width 161 height 25
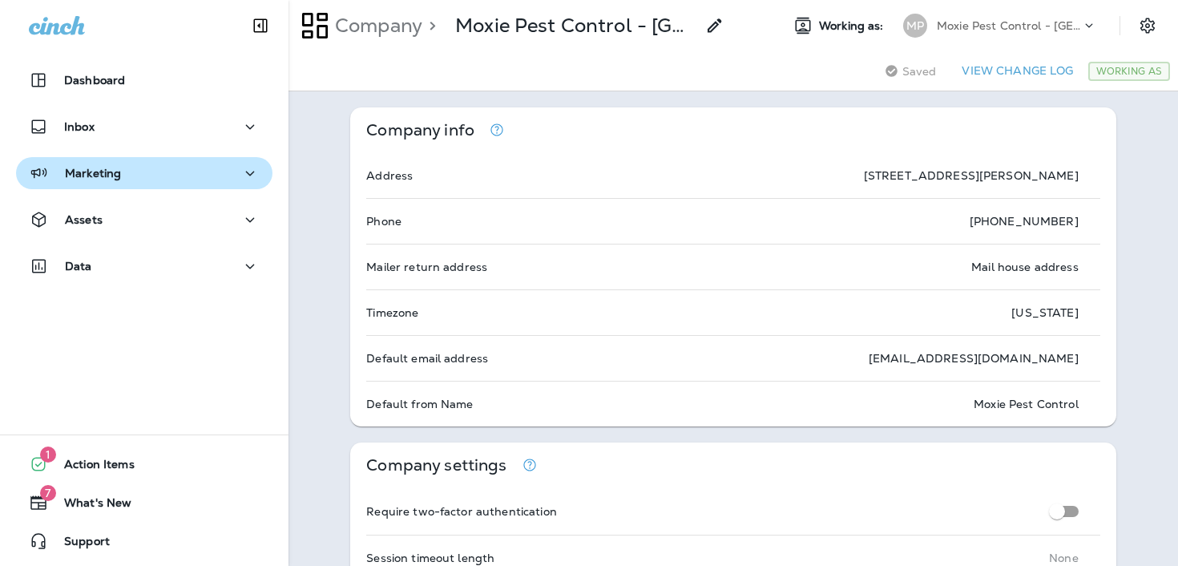
click at [151, 170] on div "Marketing" at bounding box center [144, 173] width 231 height 20
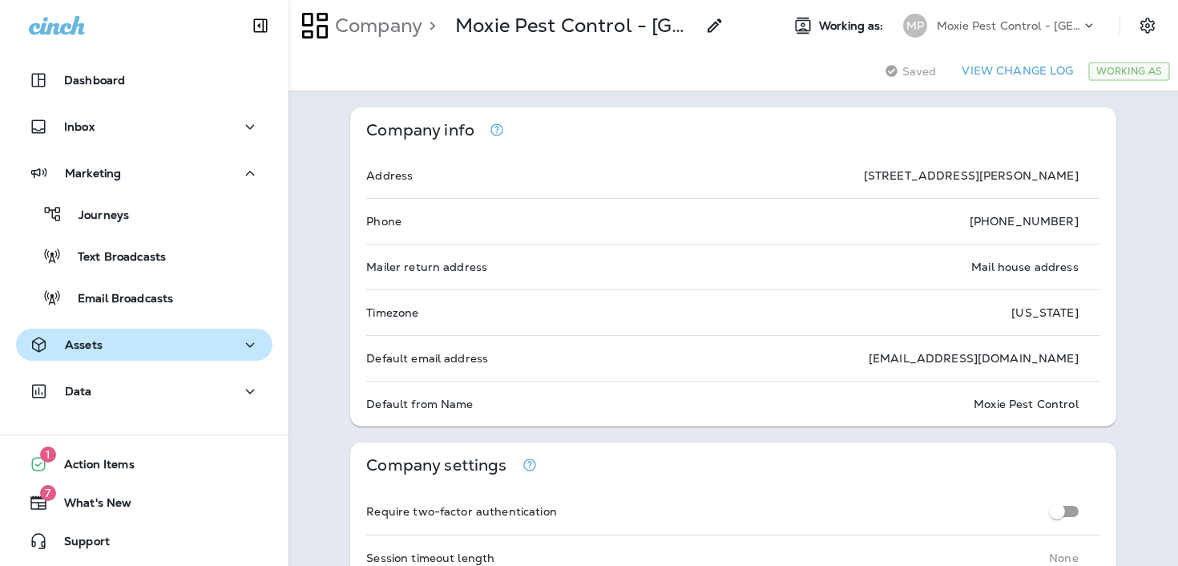
click at [91, 353] on div "Assets" at bounding box center [66, 345] width 74 height 20
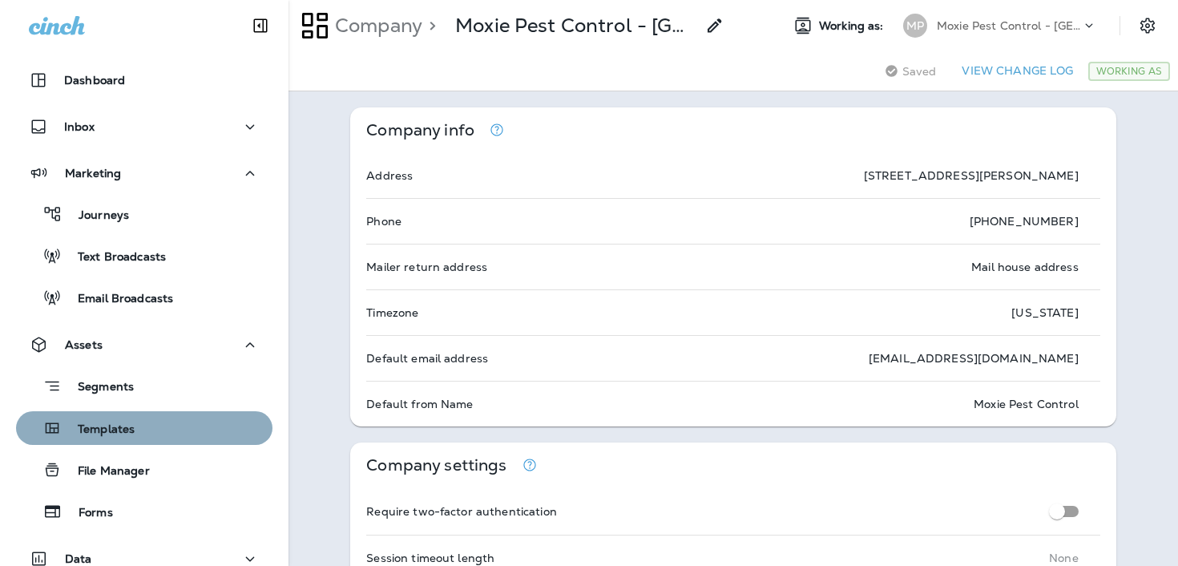
click at [107, 422] on p "Templates" at bounding box center [98, 429] width 73 height 15
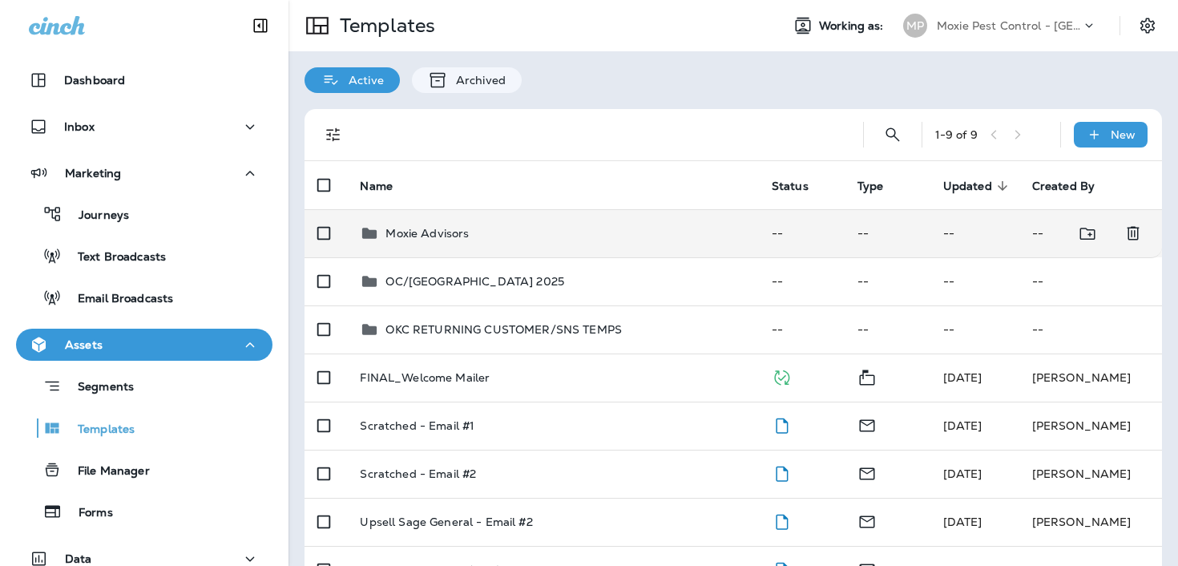
click at [454, 236] on p "Moxie Advisors" at bounding box center [426, 233] width 83 height 13
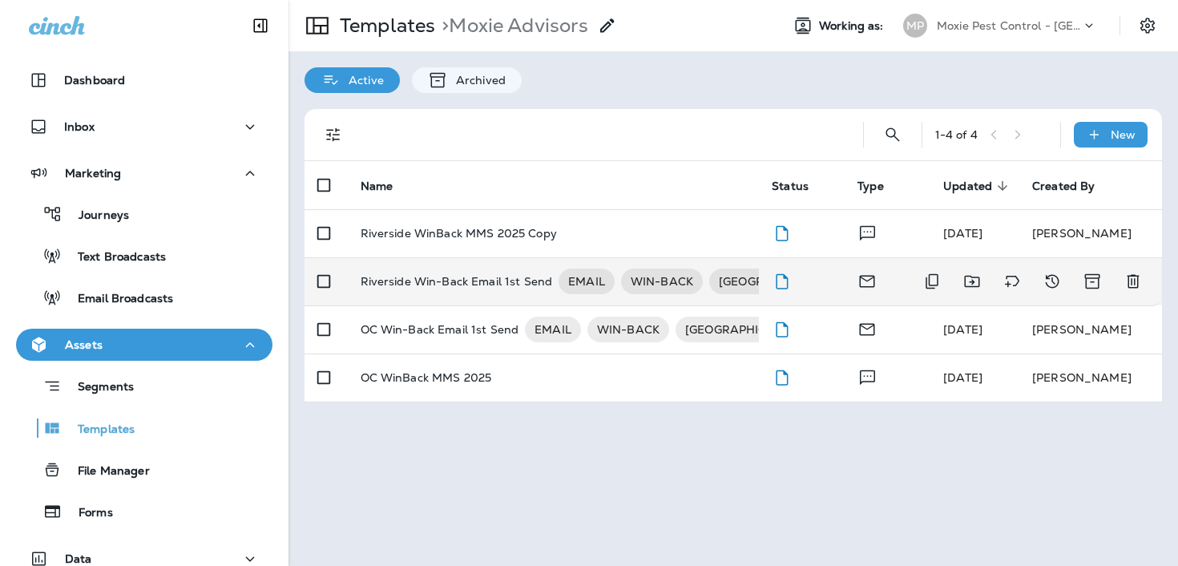
click at [462, 292] on p "Riverside Win-Back Email 1st Send" at bounding box center [457, 281] width 192 height 26
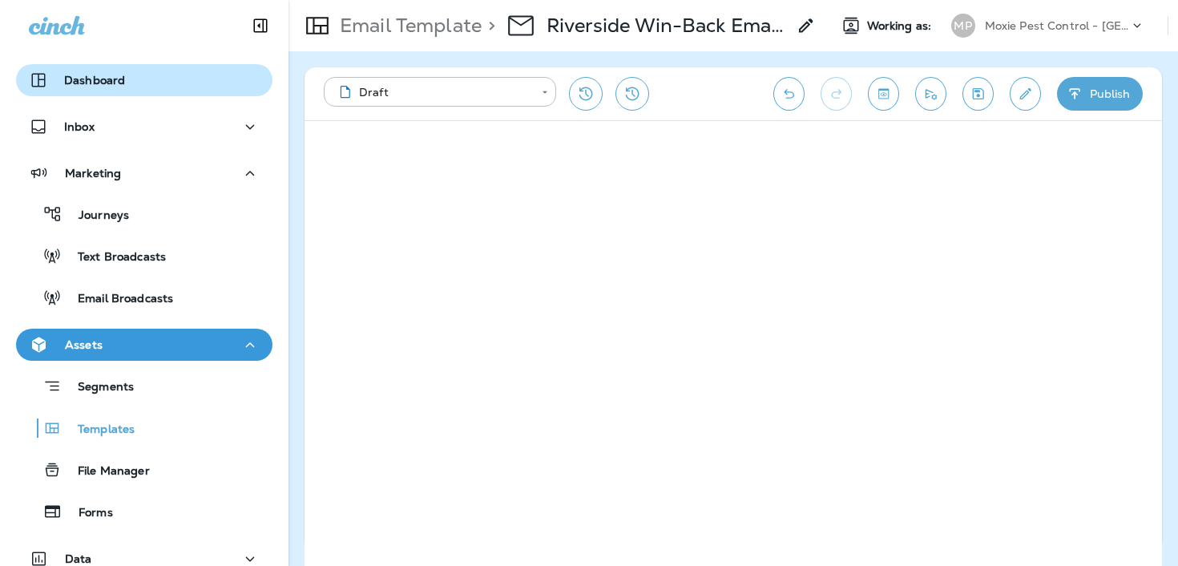
click at [149, 81] on div "Dashboard" at bounding box center [144, 80] width 231 height 19
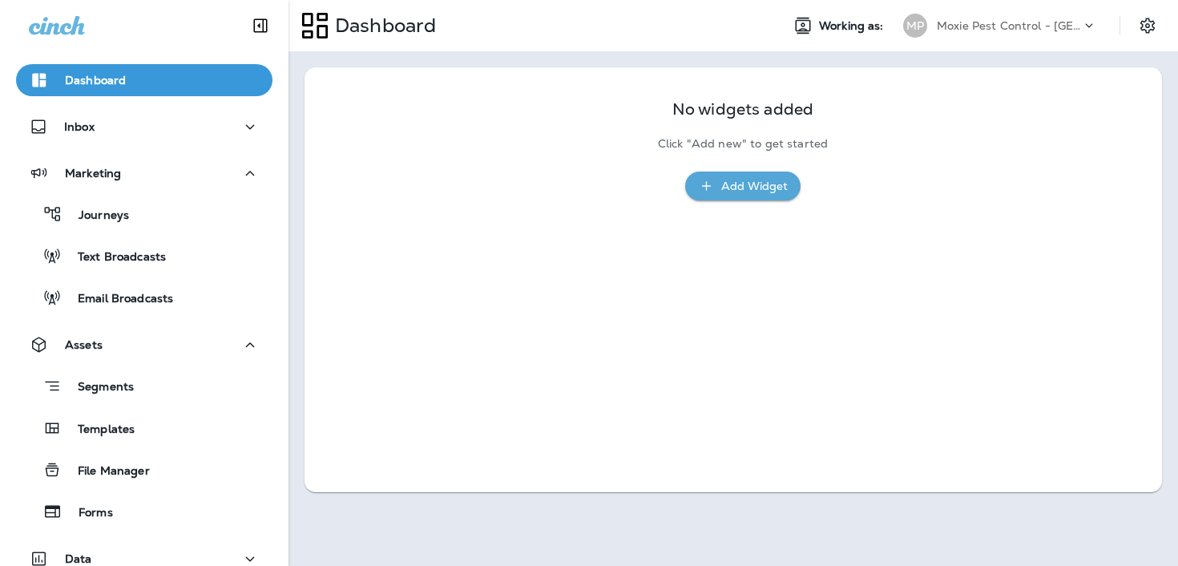
click at [1007, 29] on p "Moxie Pest Control - [GEOGRAPHIC_DATA]" at bounding box center [1009, 25] width 144 height 13
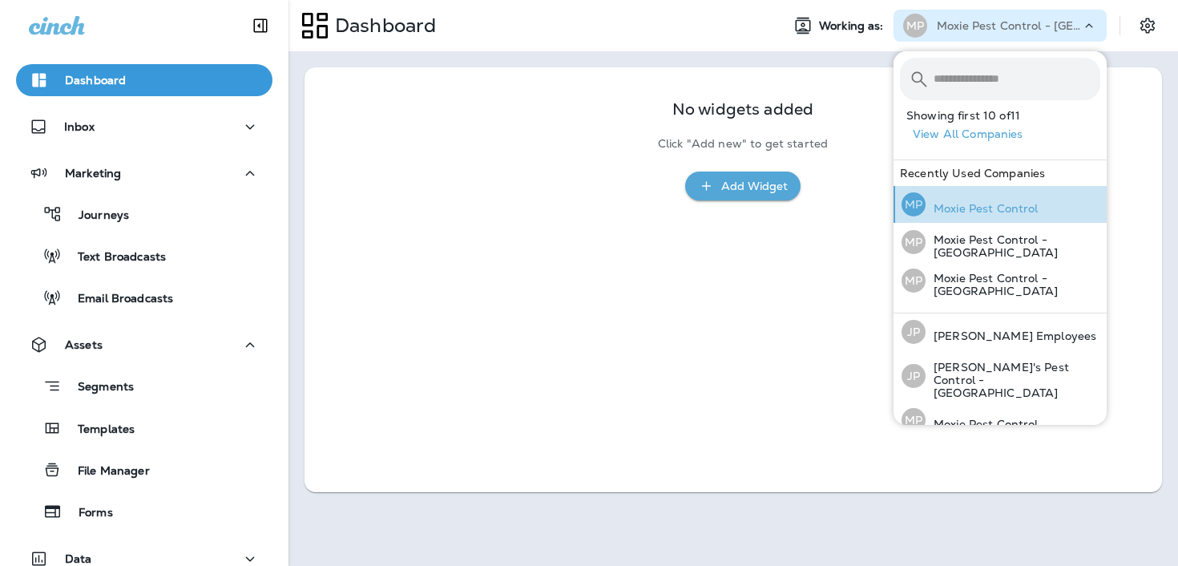
click at [936, 200] on div "MP Moxie Pest Control" at bounding box center [970, 204] width 150 height 37
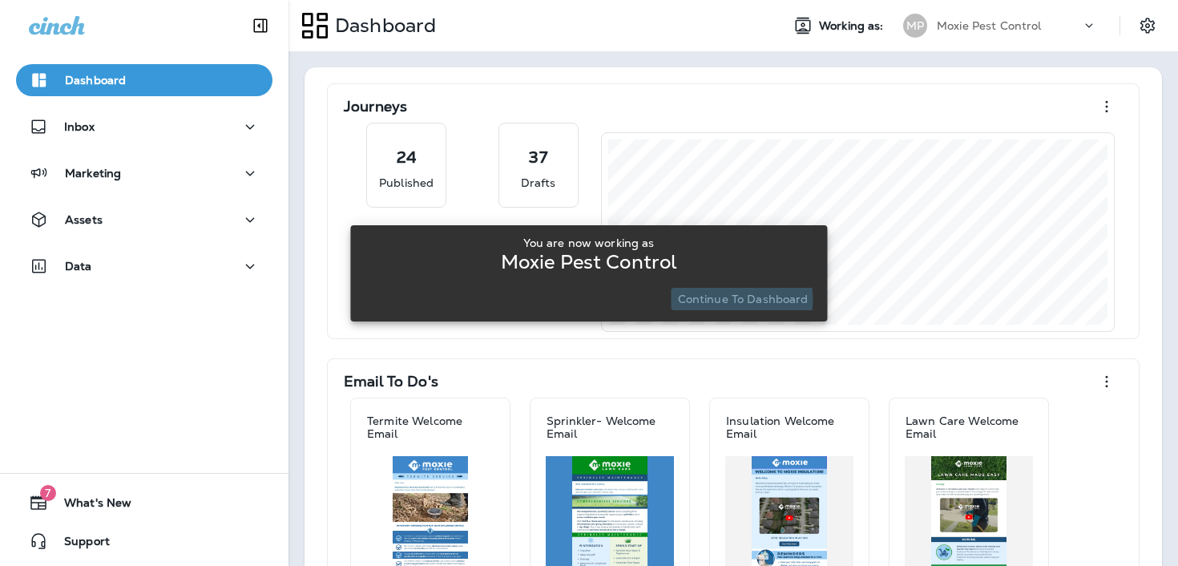
click at [724, 300] on p "Continue to Dashboard" at bounding box center [743, 298] width 131 height 13
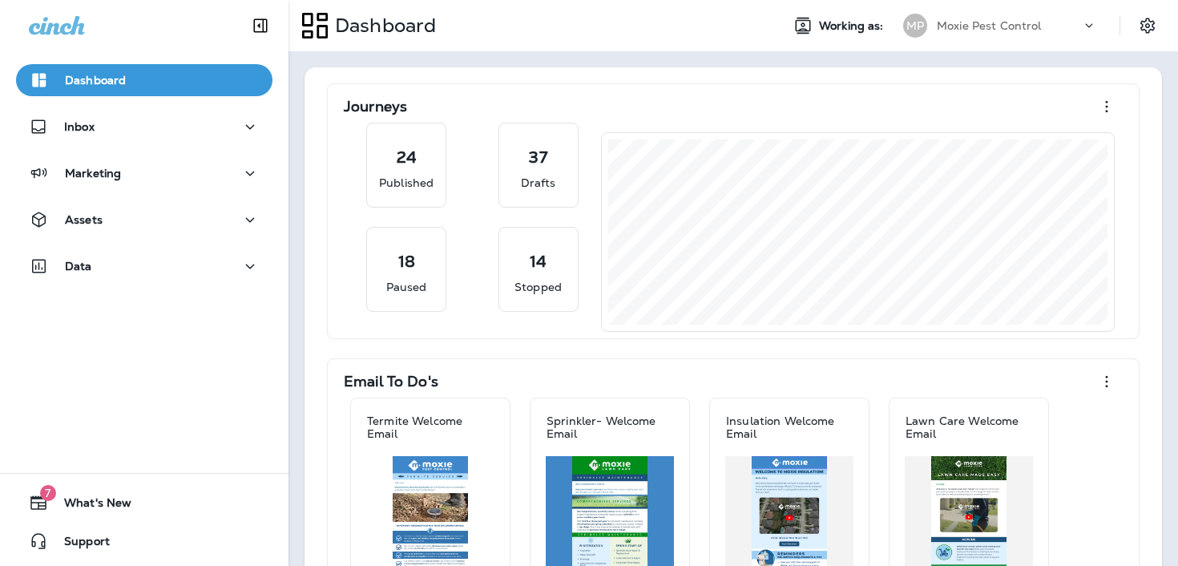
click at [976, 23] on p "Moxie Pest Control" at bounding box center [989, 25] width 105 height 13
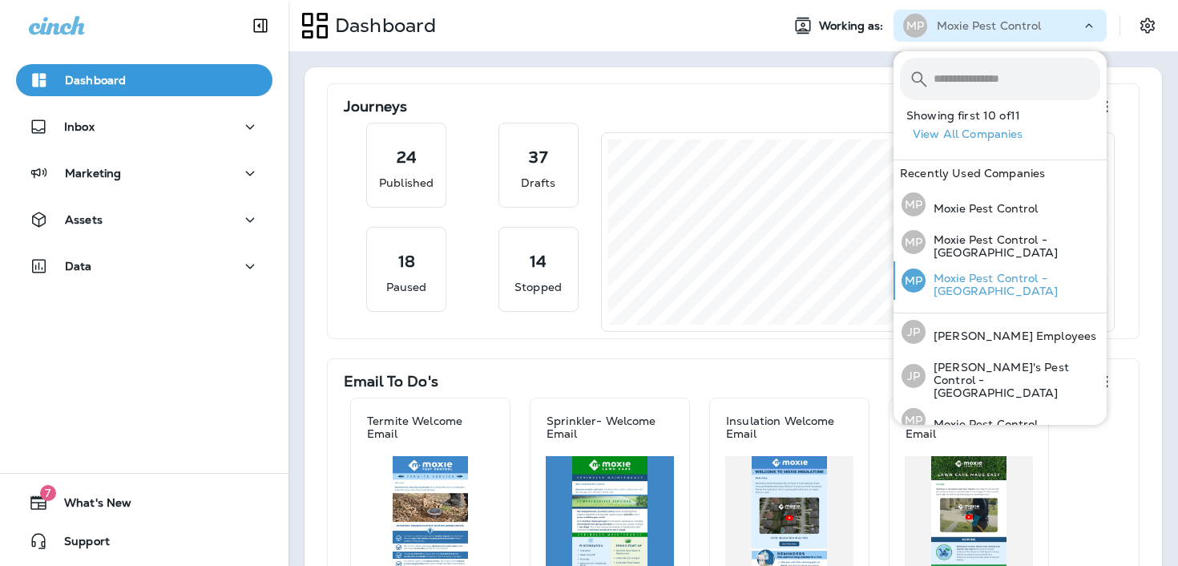
click at [991, 288] on p "Moxie Pest Control - [GEOGRAPHIC_DATA]" at bounding box center [1013, 285] width 175 height 26
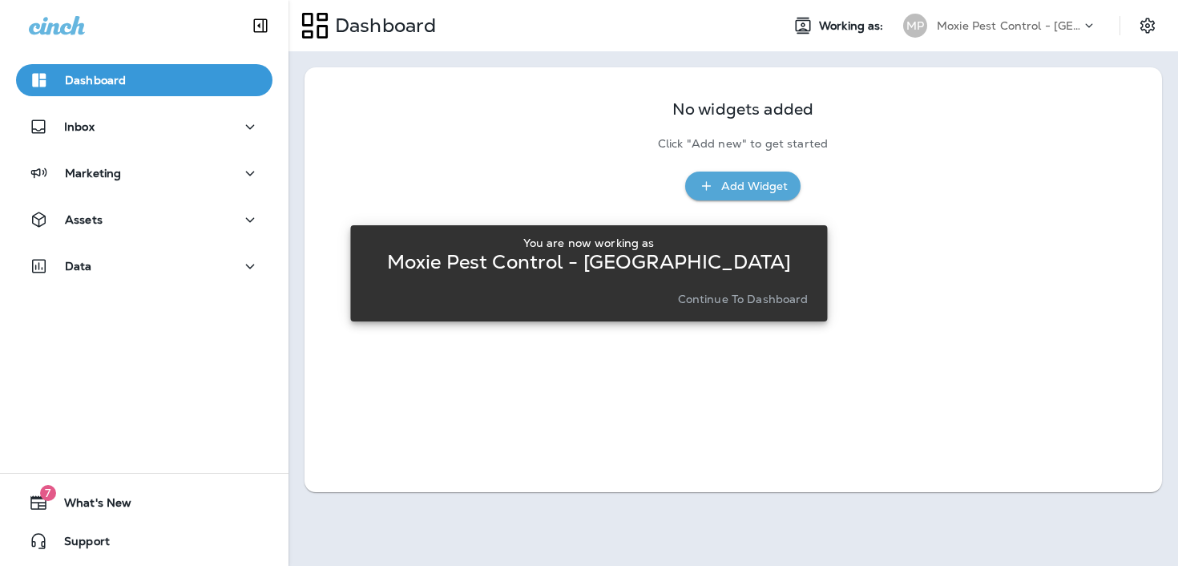
click at [760, 308] on button "Continue to Dashboard" at bounding box center [743, 299] width 143 height 22
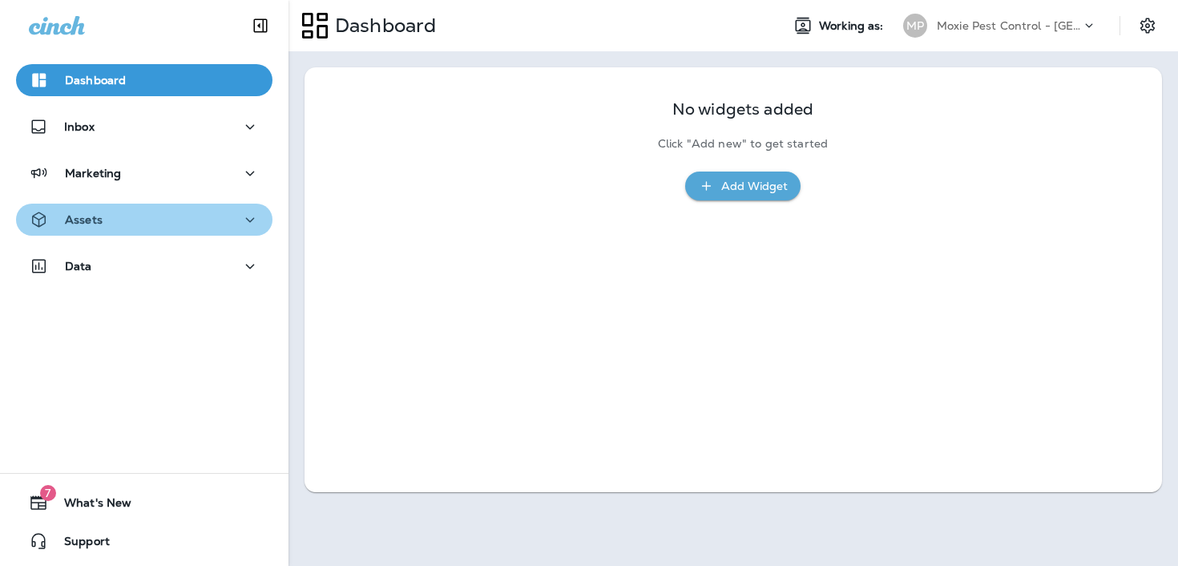
click at [151, 224] on div "Assets" at bounding box center [144, 220] width 231 height 20
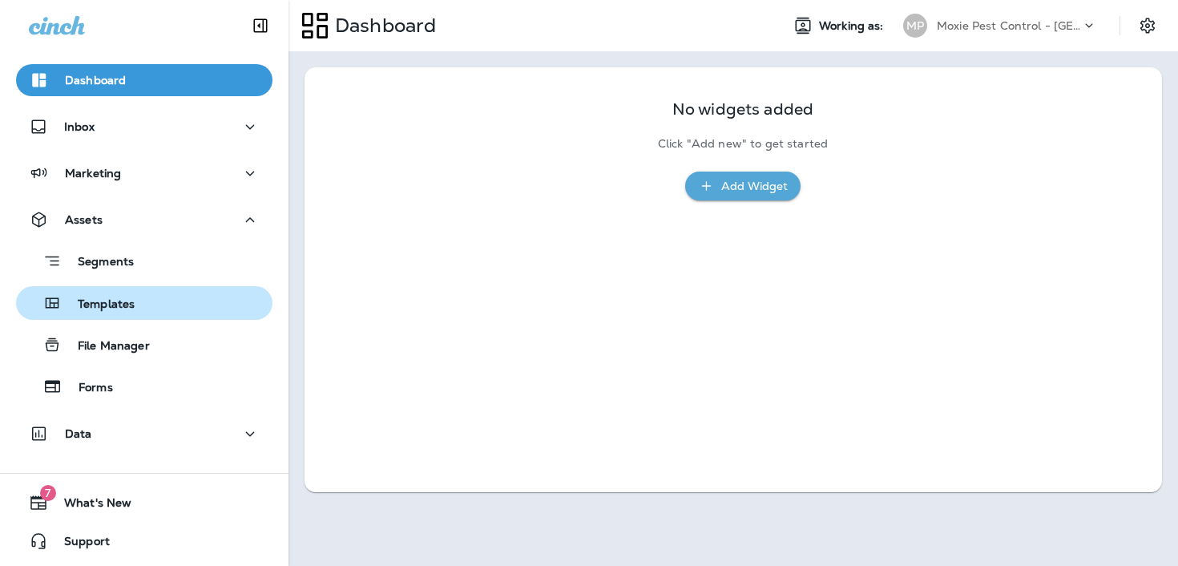
click at [142, 302] on div "Templates" at bounding box center [144, 303] width 244 height 24
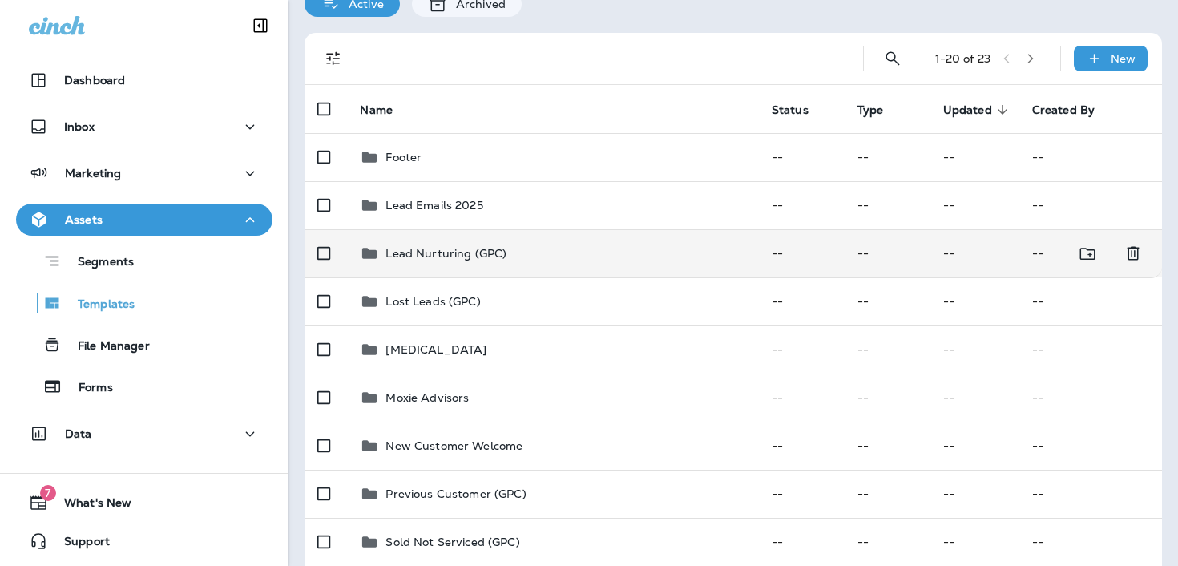
scroll to position [91, 0]
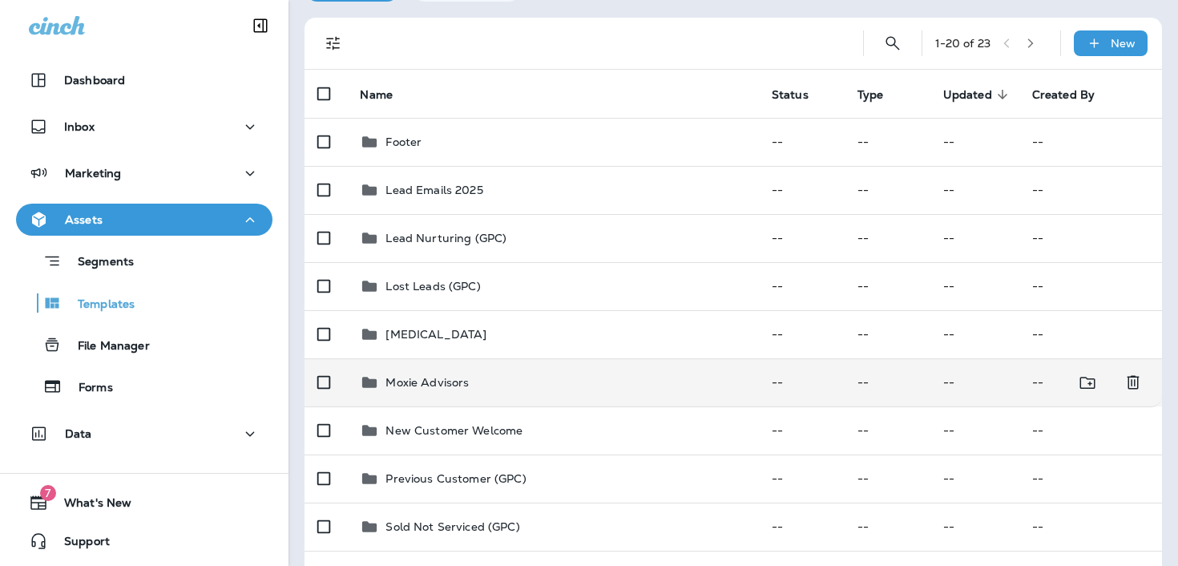
click at [466, 390] on div "Moxie Advisors" at bounding box center [426, 382] width 83 height 19
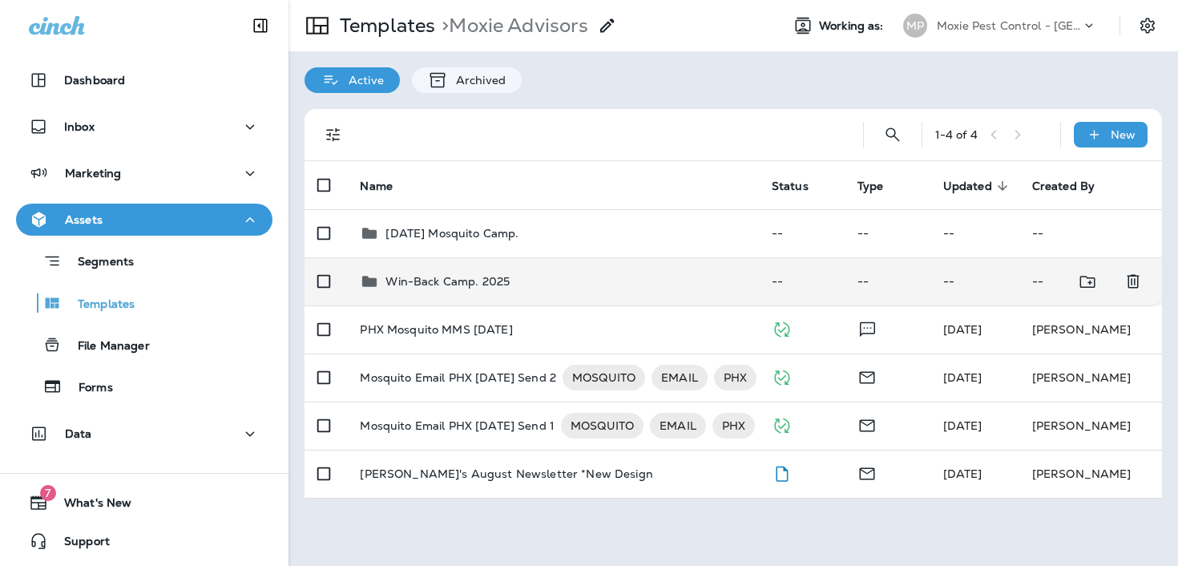
click at [498, 288] on div "Win-Back Camp. 2025" at bounding box center [447, 281] width 124 height 19
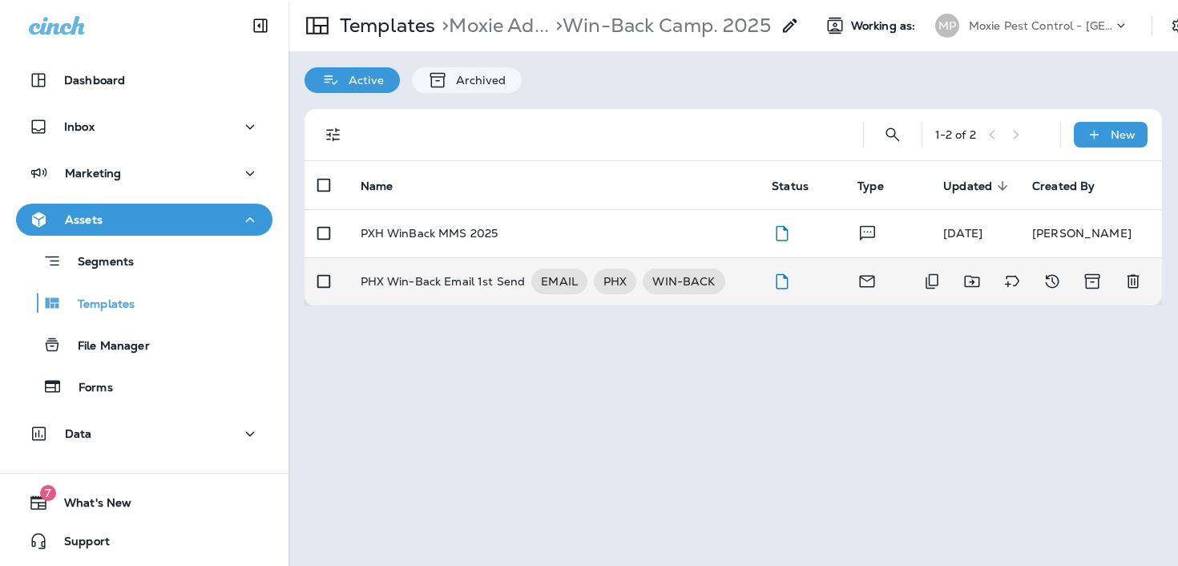
click at [434, 288] on p "PHX Win-Back Email 1st Send" at bounding box center [443, 281] width 165 height 26
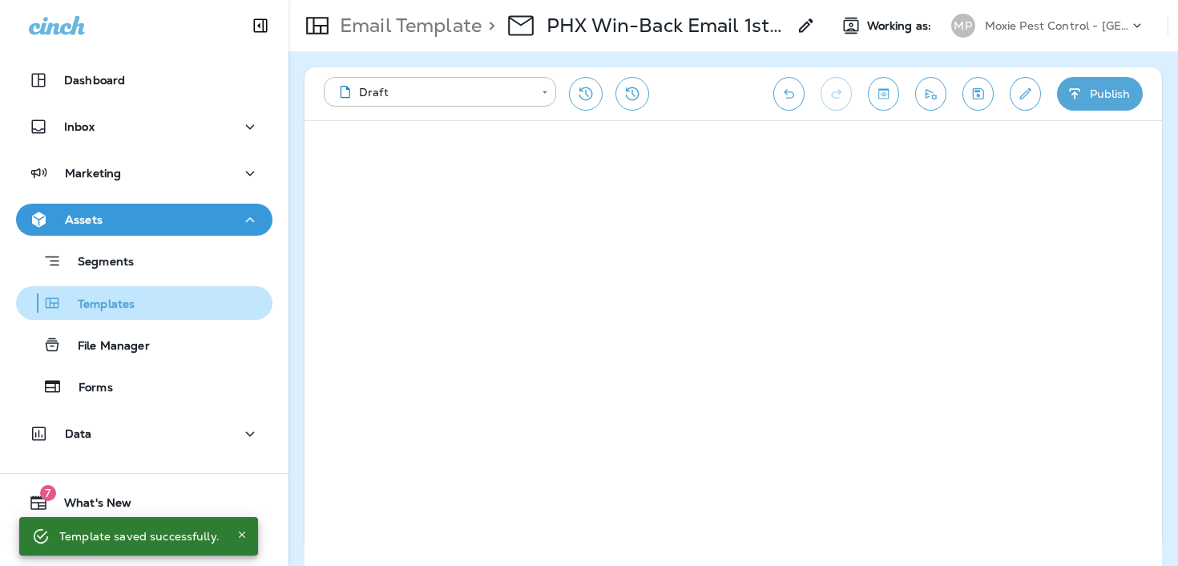
click at [95, 317] on button "Templates" at bounding box center [144, 303] width 256 height 34
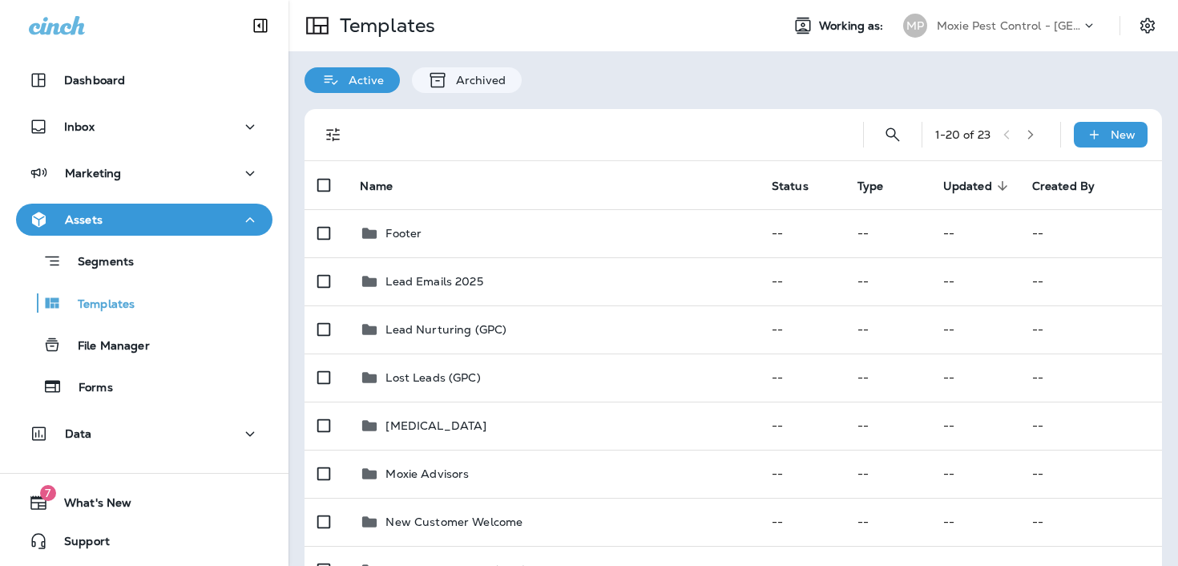
click at [1003, 26] on p "Moxie Pest Control - [GEOGRAPHIC_DATA]" at bounding box center [1009, 25] width 144 height 13
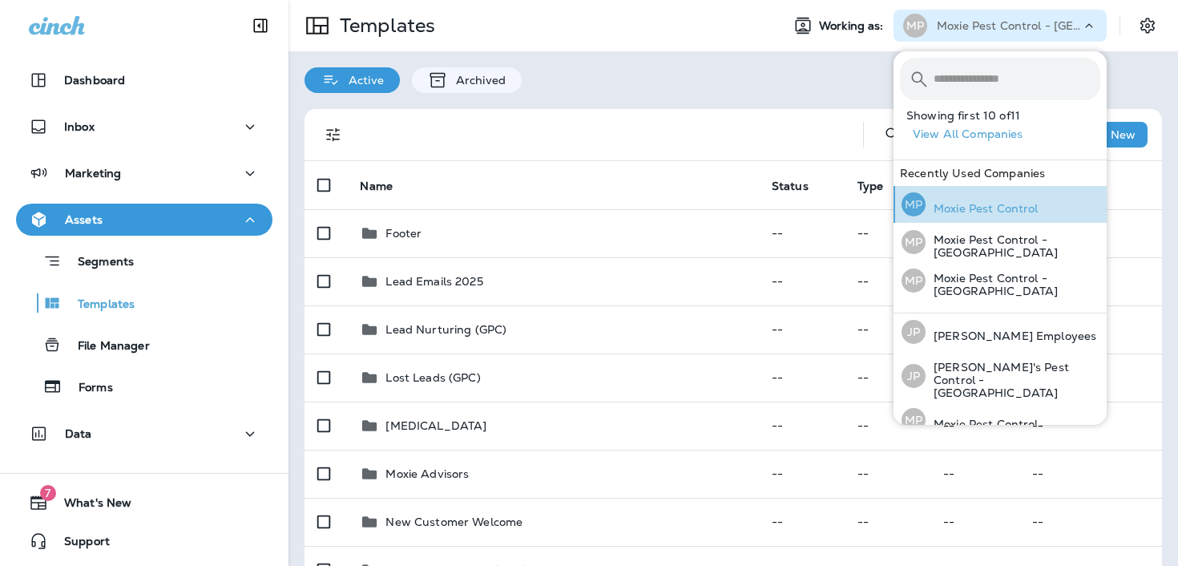
click at [942, 204] on p "Moxie Pest Control" at bounding box center [982, 208] width 113 height 13
